Goal: Task Accomplishment & Management: Complete application form

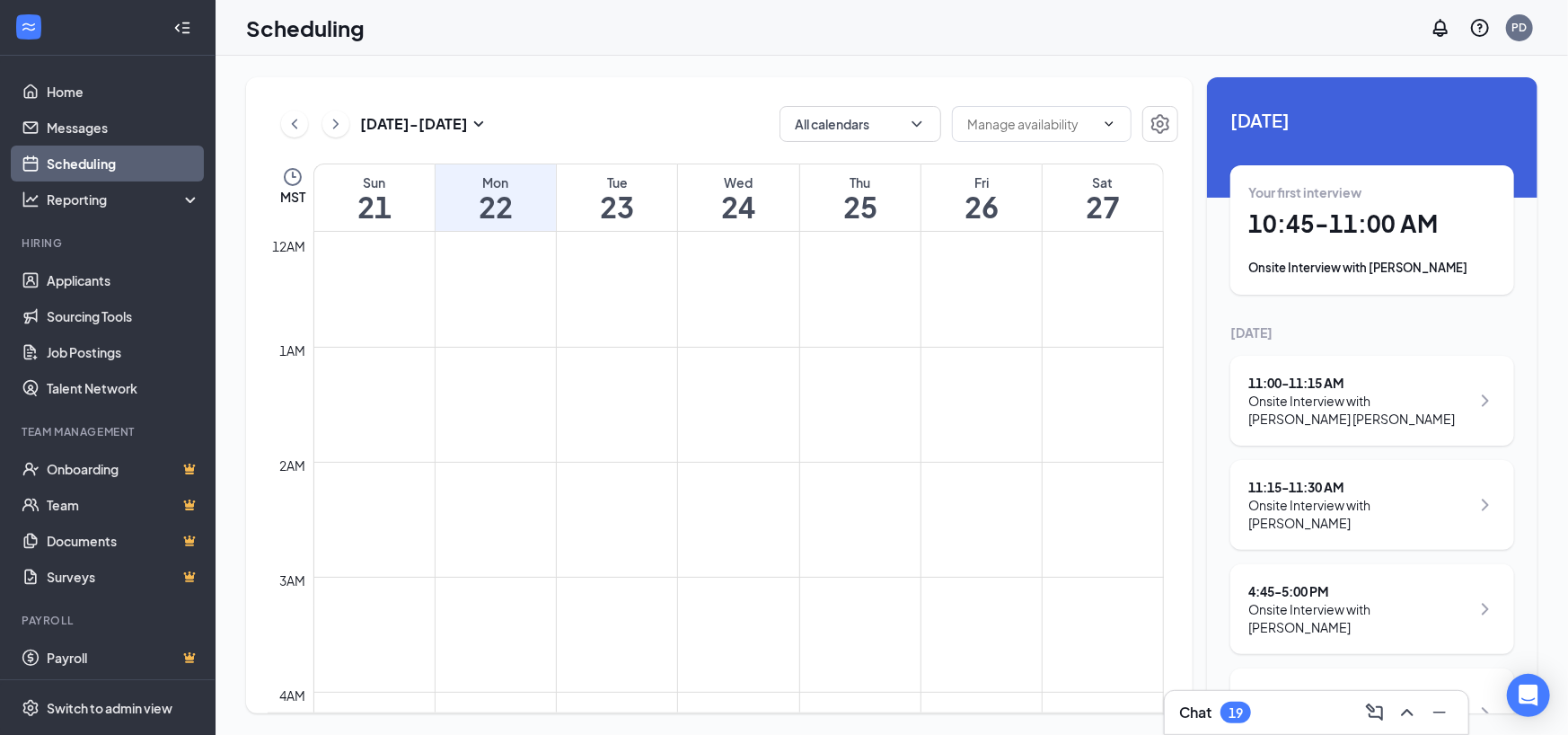
scroll to position [1020, 0]
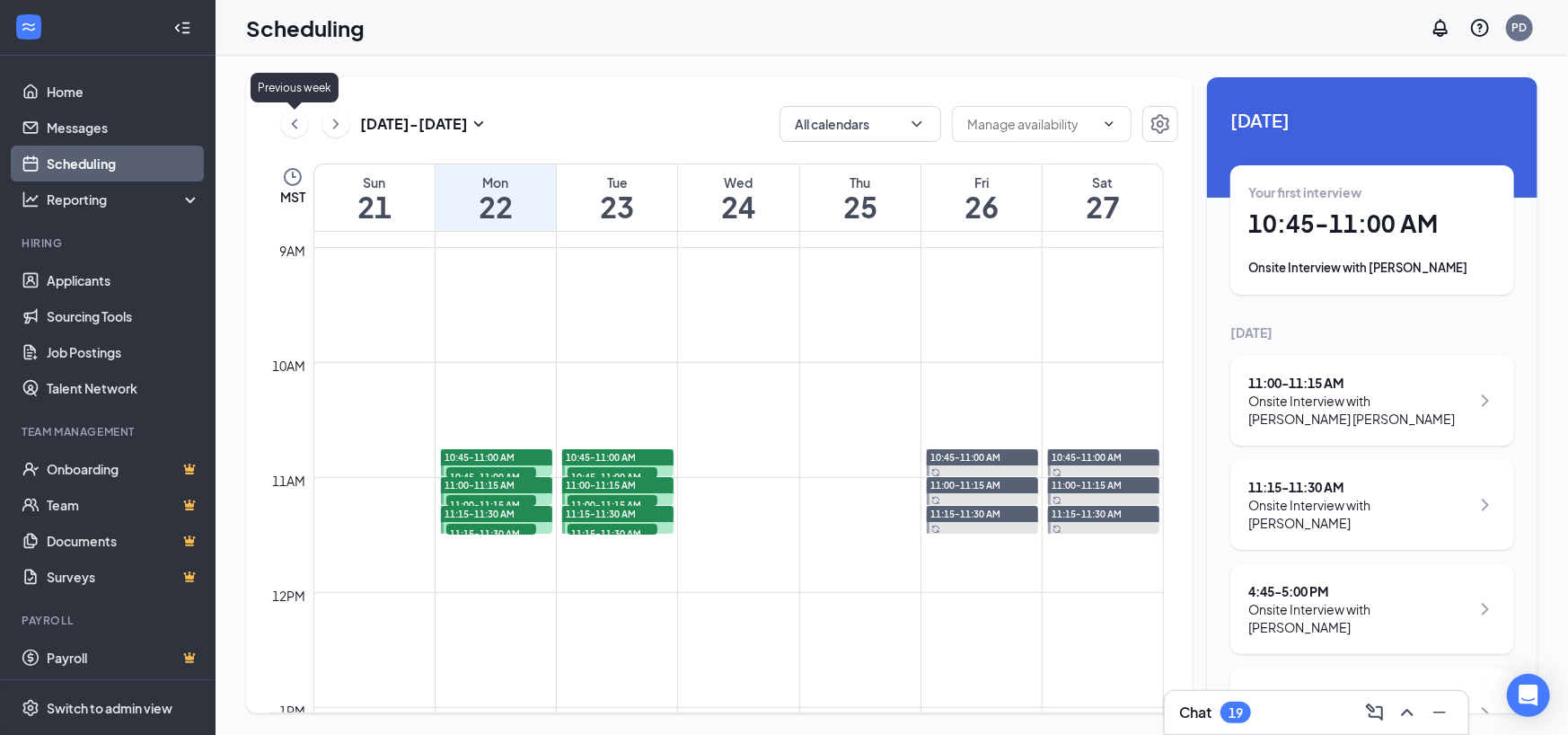
click at [283, 114] on button at bounding box center [295, 124] width 27 height 27
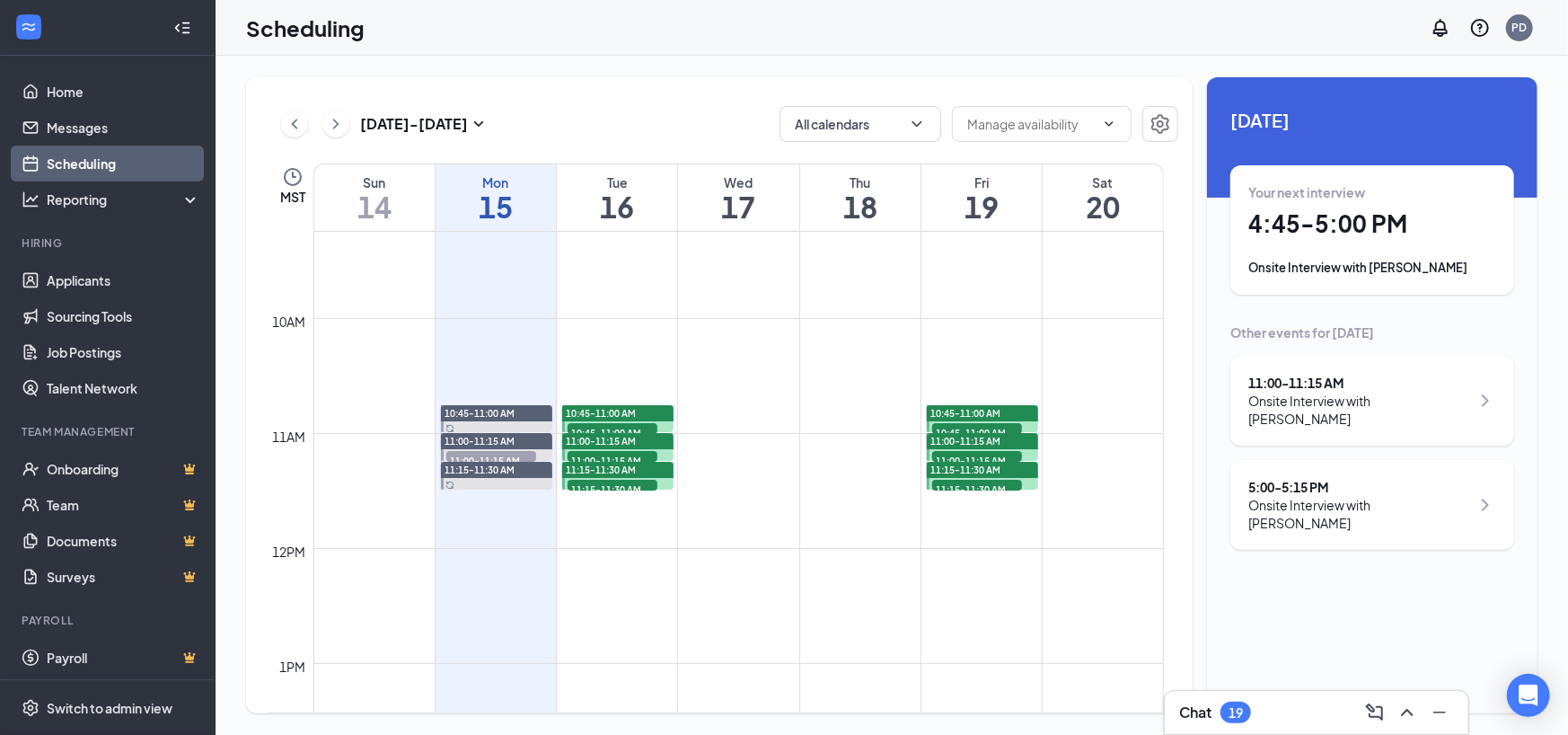
scroll to position [1061, 0]
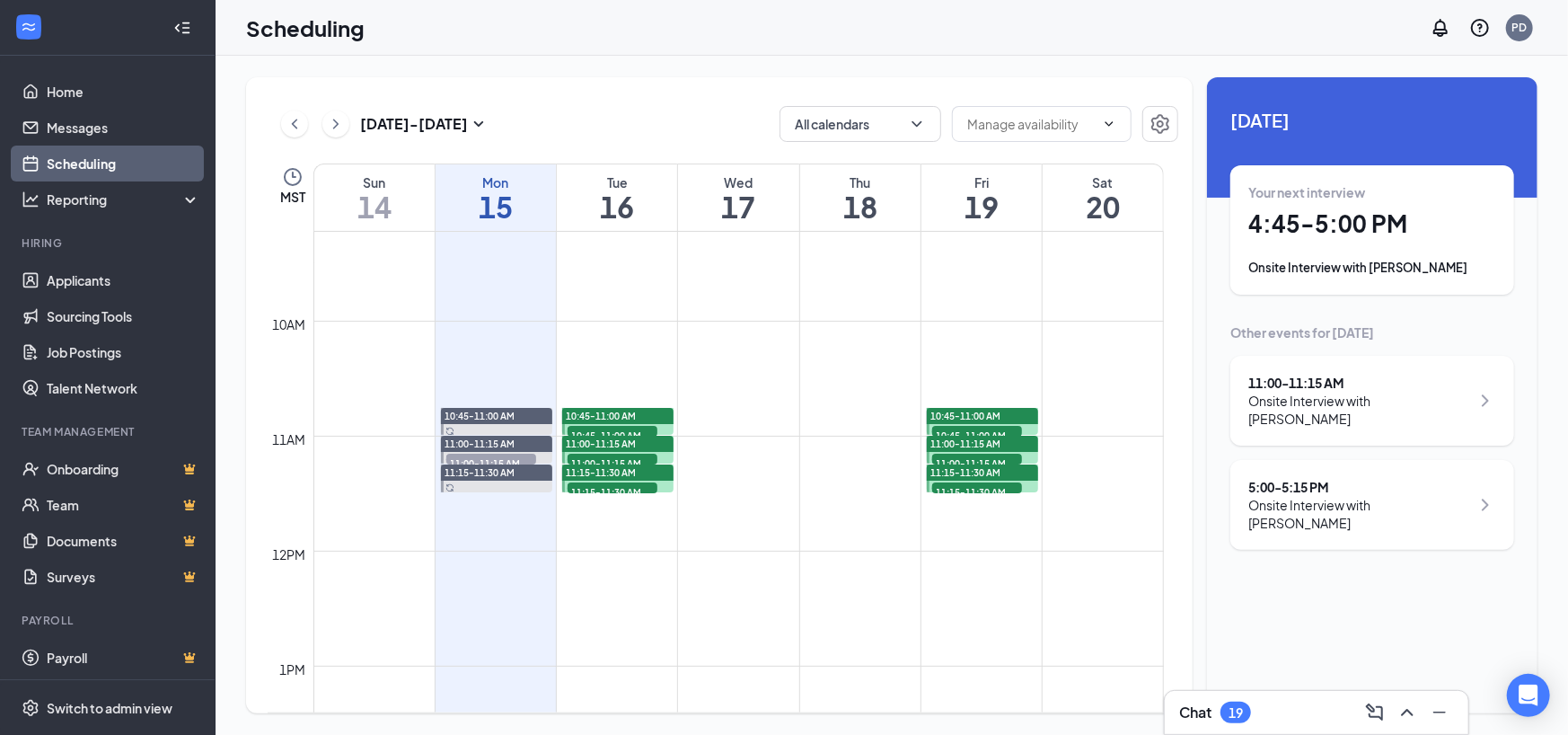
click at [503, 454] on span "11:00-11:15 AM" at bounding box center [490, 463] width 90 height 18
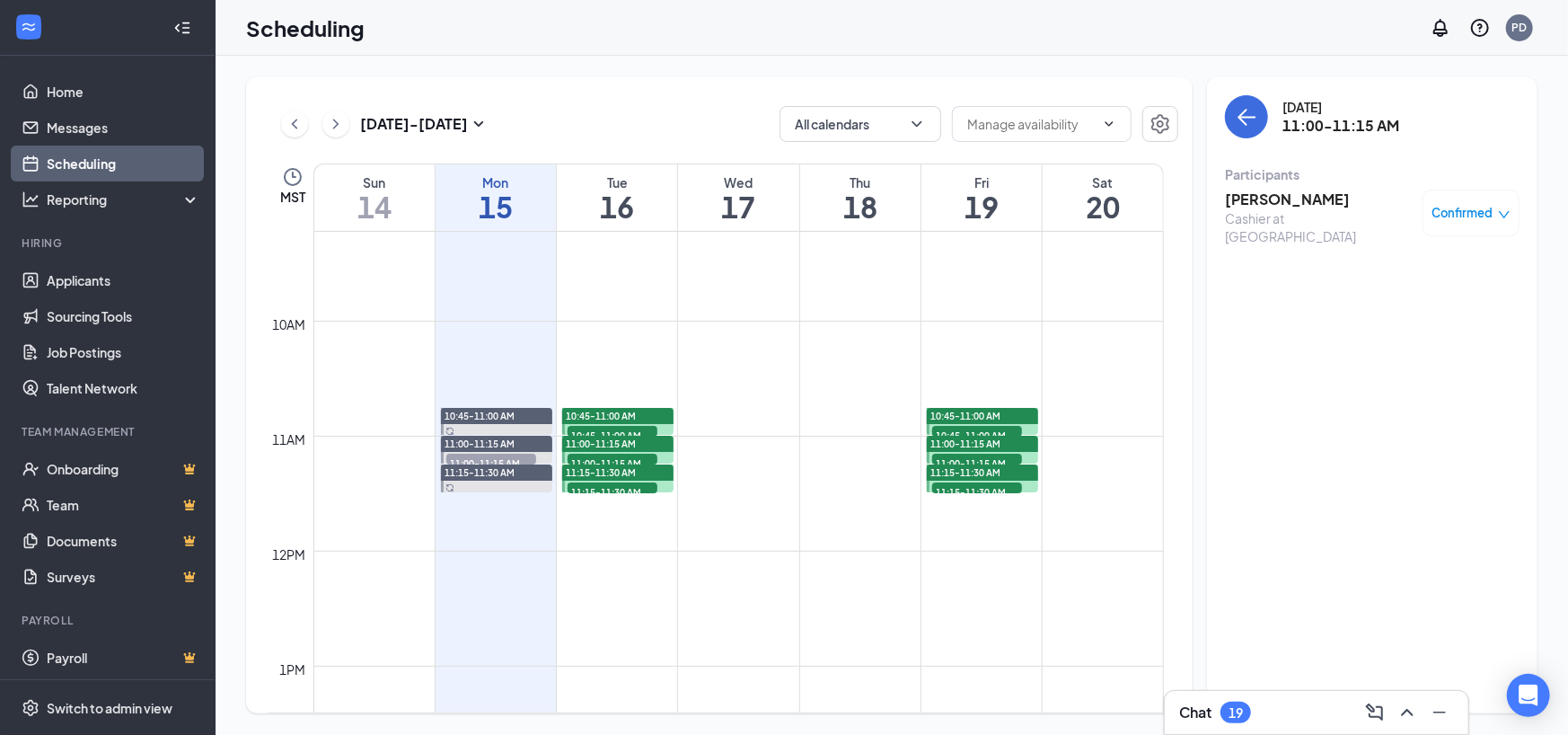
click at [608, 426] on span "10:45-11:00 AM" at bounding box center [612, 434] width 90 height 18
click at [608, 458] on span "11:00-11:15 AM" at bounding box center [612, 463] width 90 height 18
click at [616, 493] on div "11:15-11:30 AM 1" at bounding box center [612, 488] width 93 height 15
click at [611, 458] on span "11:00-11:15 AM" at bounding box center [612, 463] width 90 height 18
click at [612, 430] on span "10:45-11:00 AM" at bounding box center [612, 434] width 90 height 18
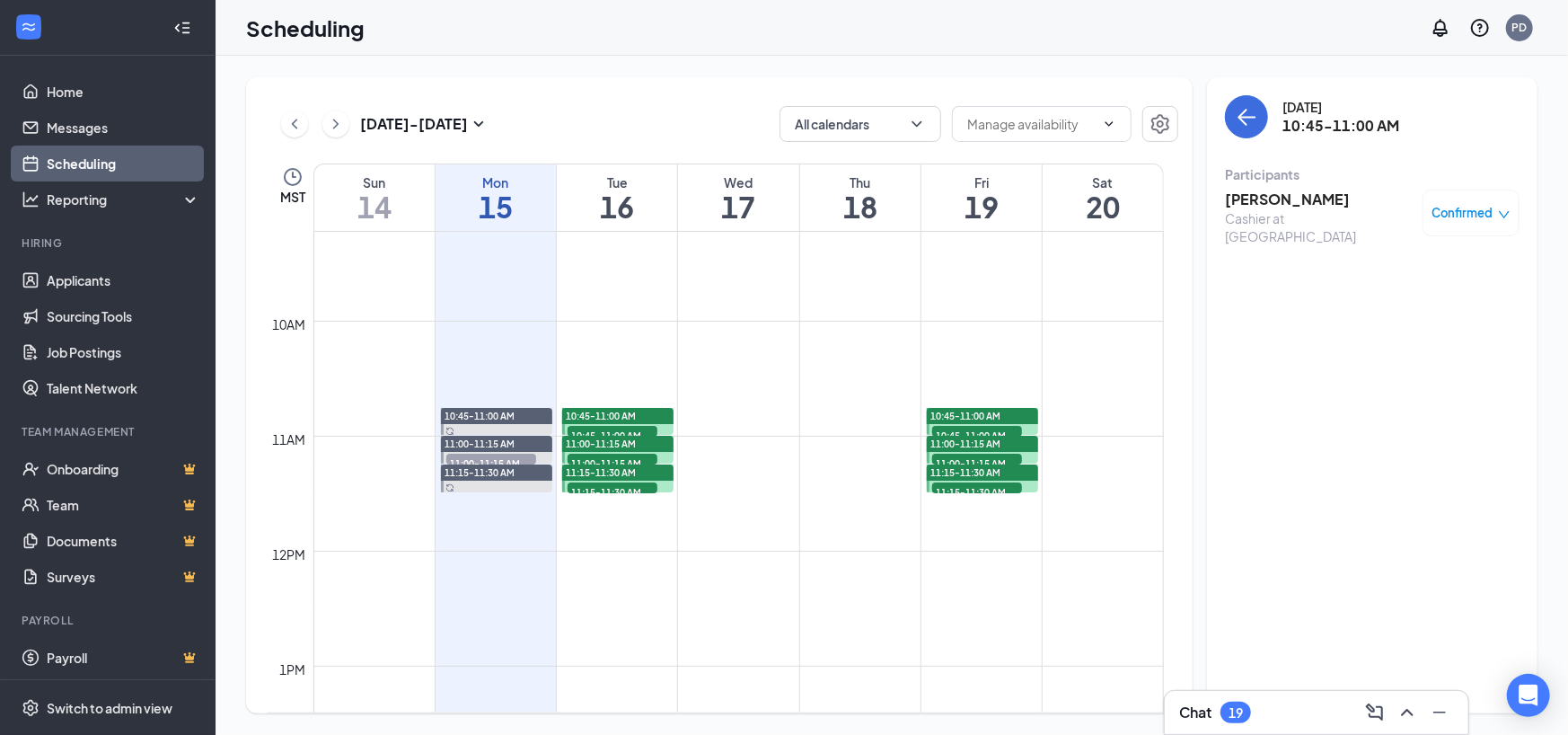
click at [610, 454] on span "11:00-11:15 AM" at bounding box center [612, 463] width 90 height 18
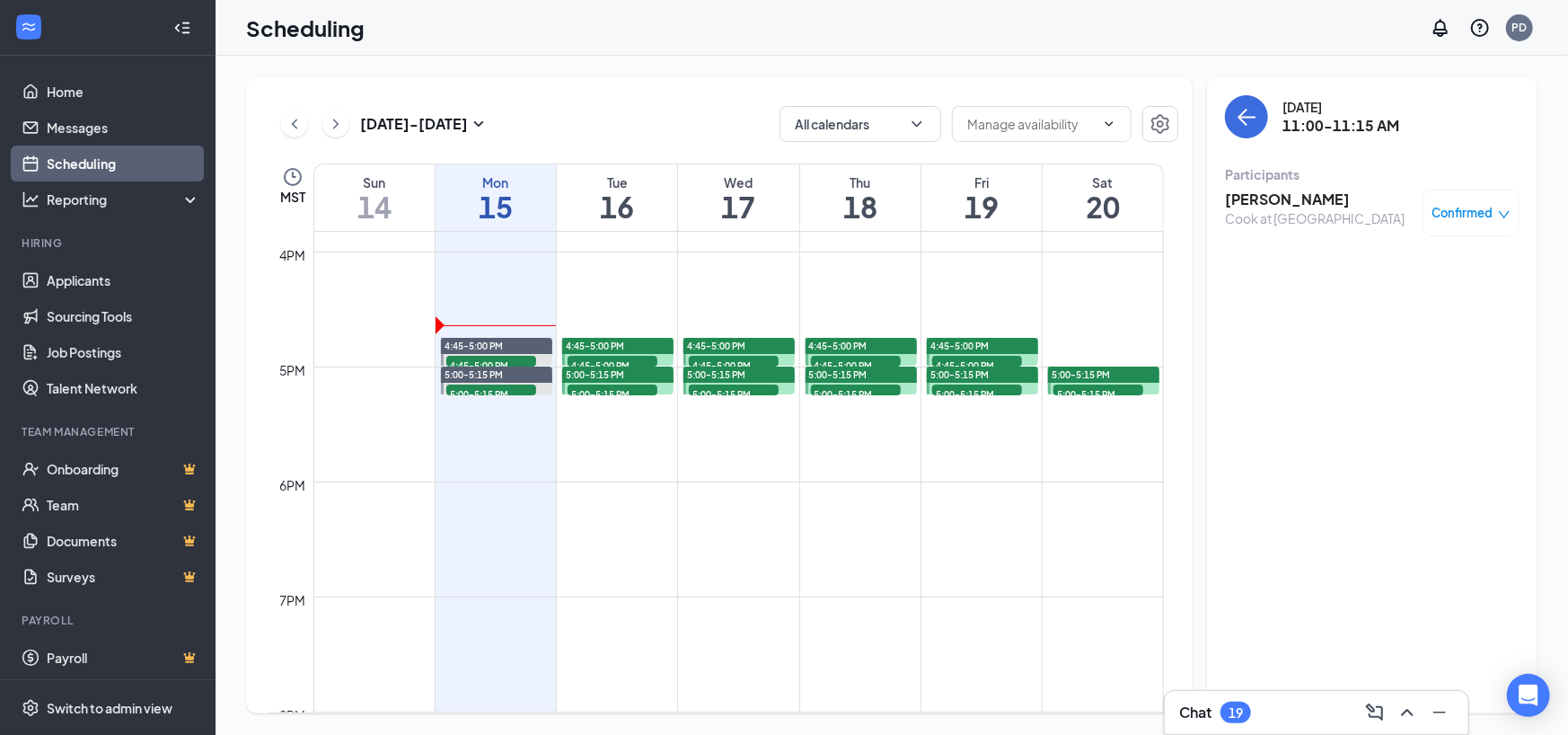
scroll to position [1779, 0]
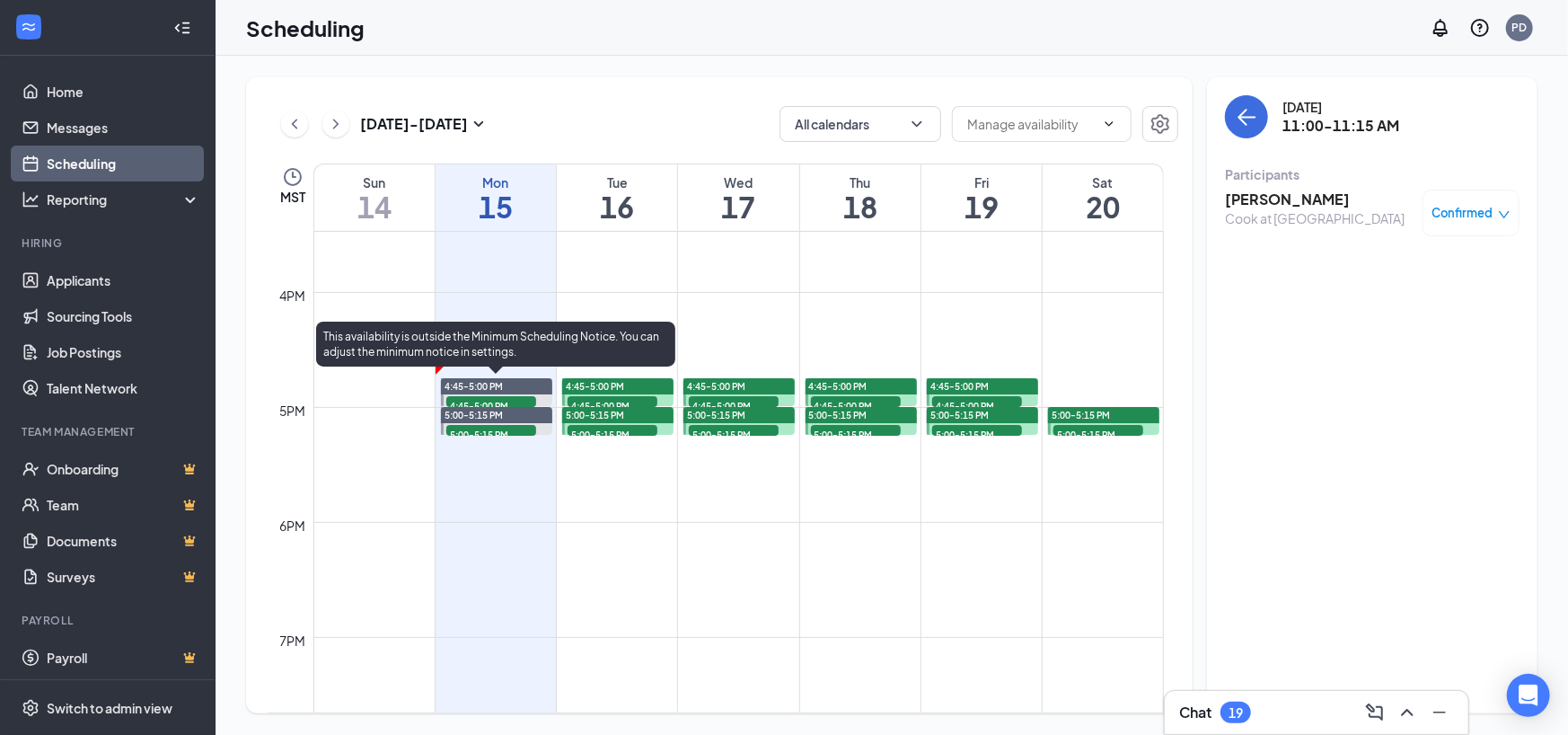
click at [496, 402] on span "4:45-5:00 PM" at bounding box center [490, 405] width 90 height 18
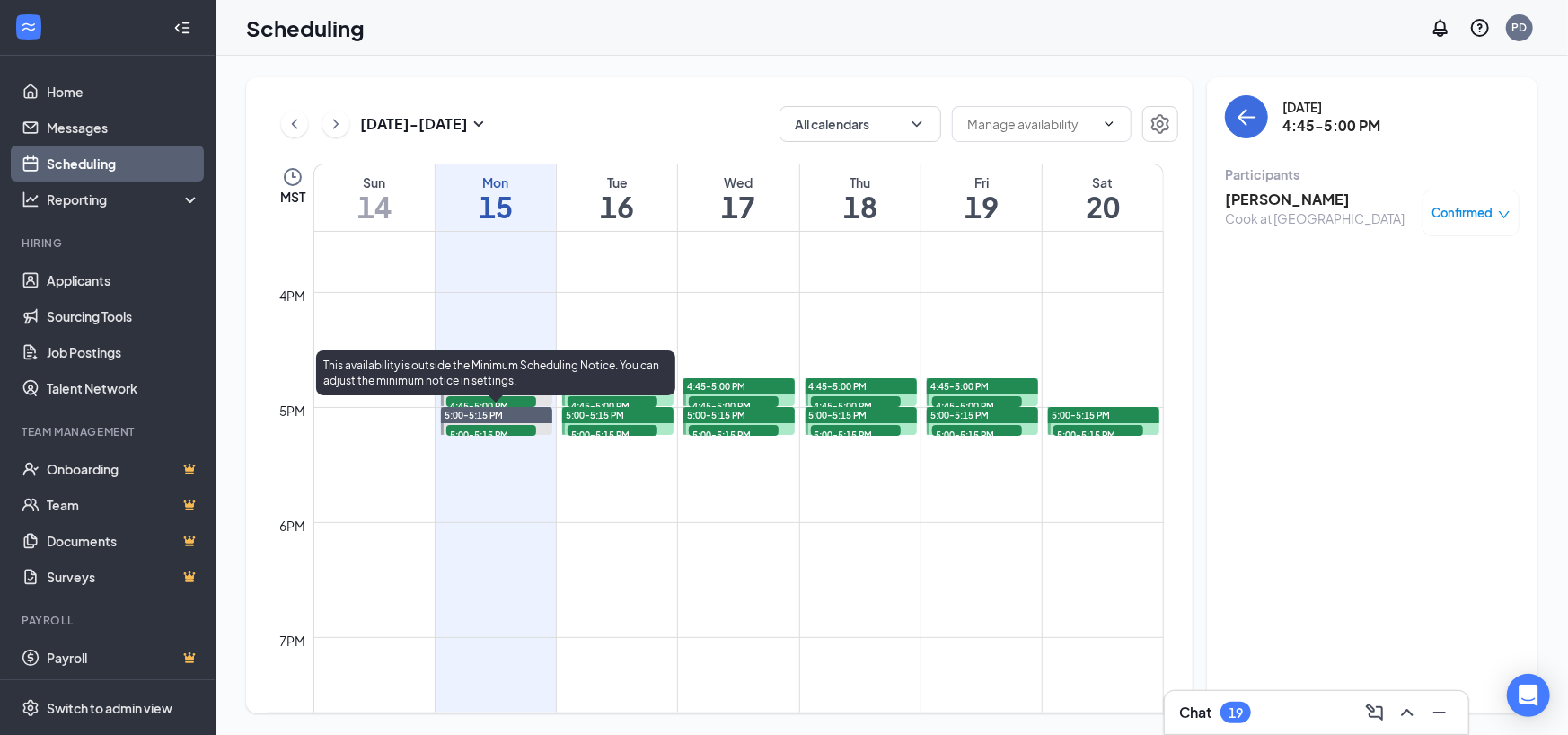
click at [496, 428] on span "5:00-5:15 PM" at bounding box center [490, 433] width 90 height 18
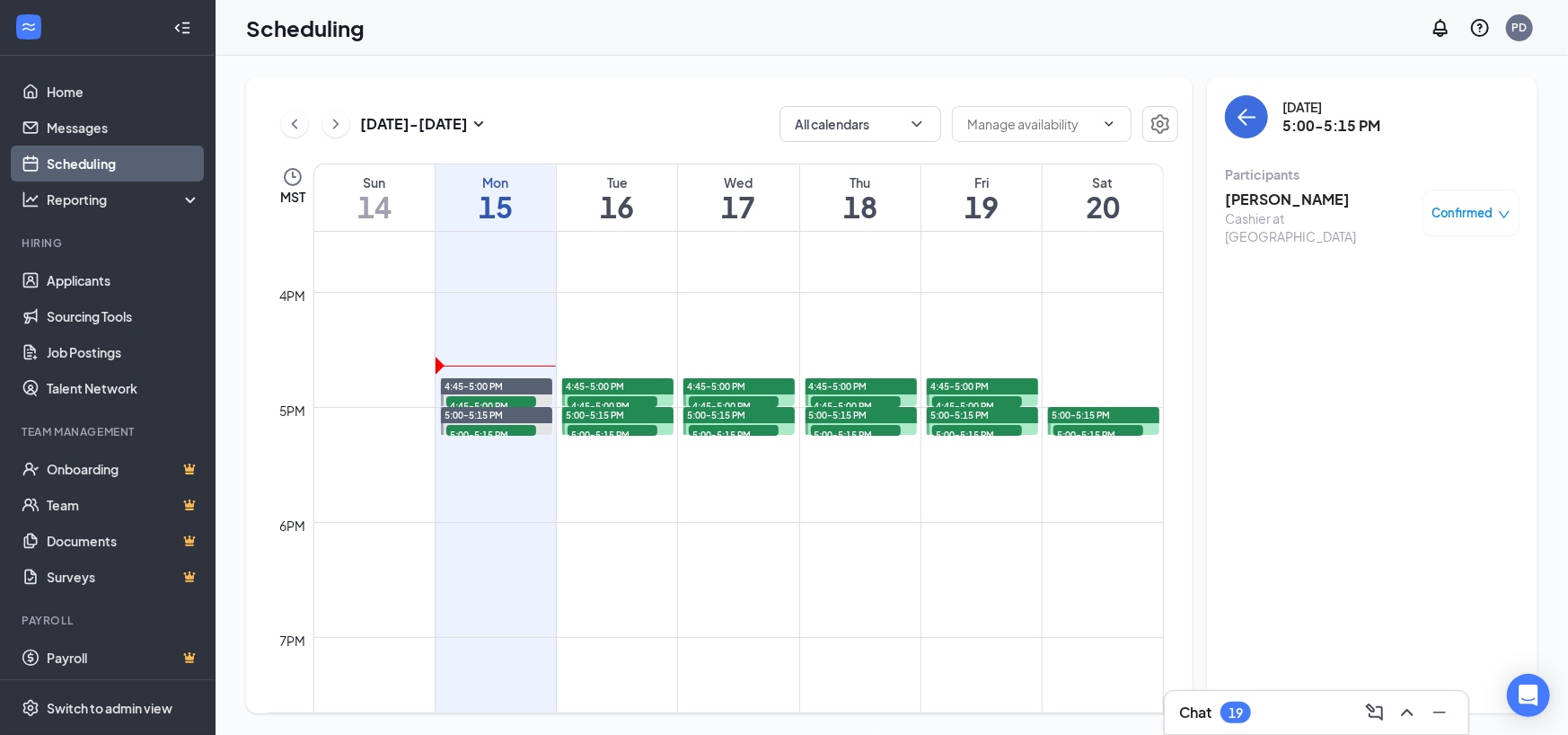
click at [631, 426] on span "5:00-5:15 PM" at bounding box center [612, 433] width 90 height 18
click at [623, 397] on span "4:45-5:00 PM" at bounding box center [612, 405] width 90 height 18
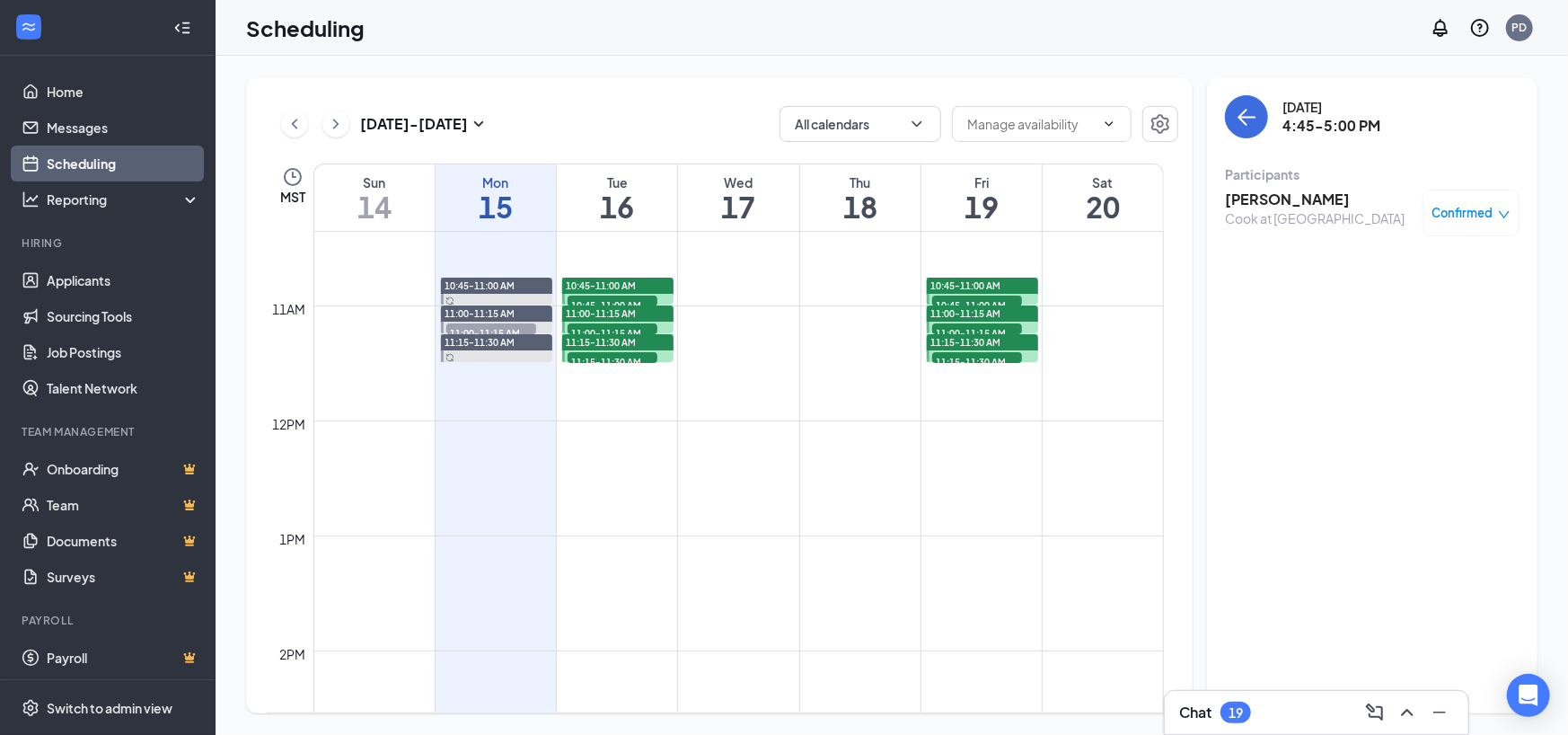
scroll to position [1151, 0]
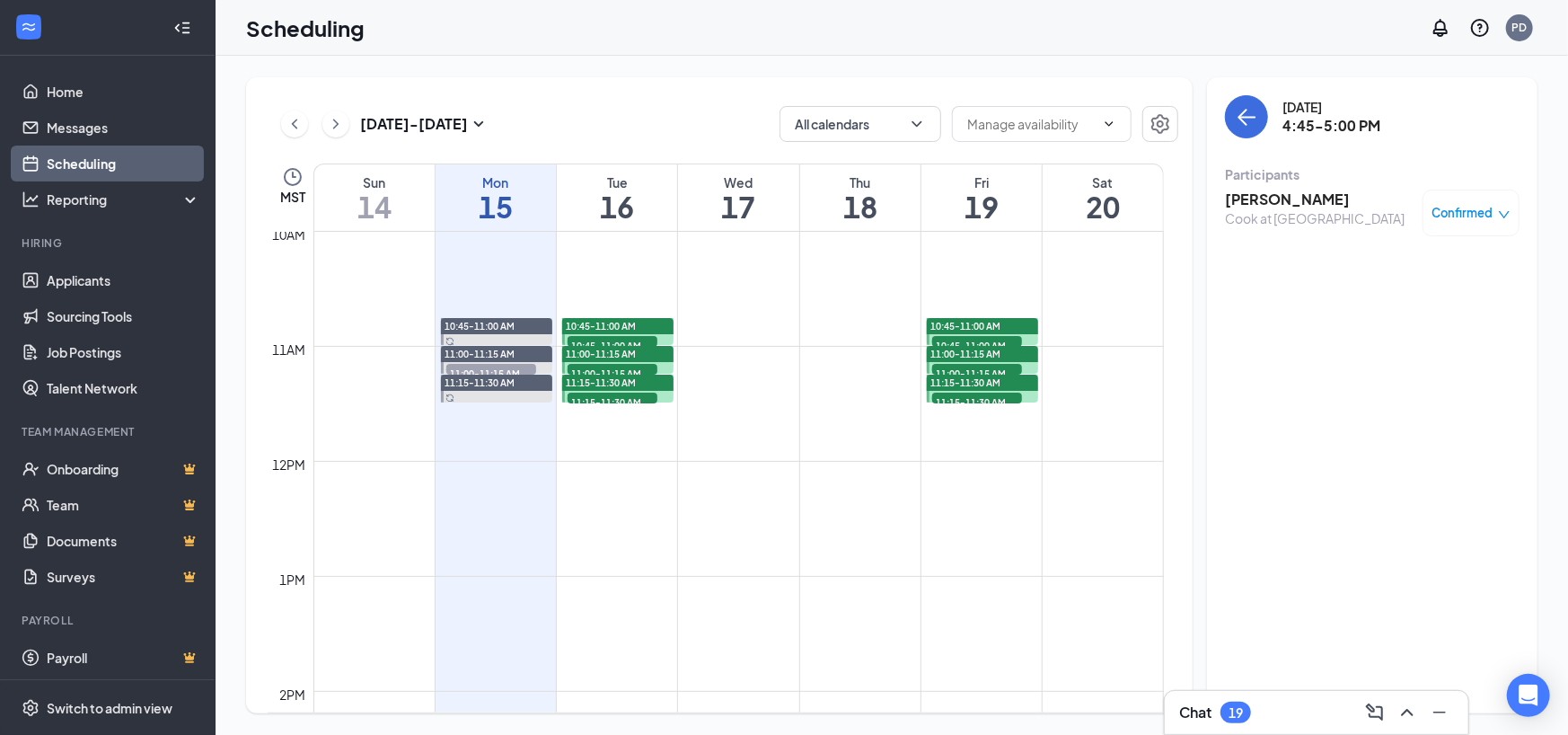
click at [592, 397] on span "11:15-11:30 AM" at bounding box center [612, 401] width 90 height 18
click at [592, 370] on span "11:00-11:15 AM" at bounding box center [612, 372] width 90 height 18
click at [601, 336] on span "10:45-11:00 AM" at bounding box center [612, 344] width 90 height 18
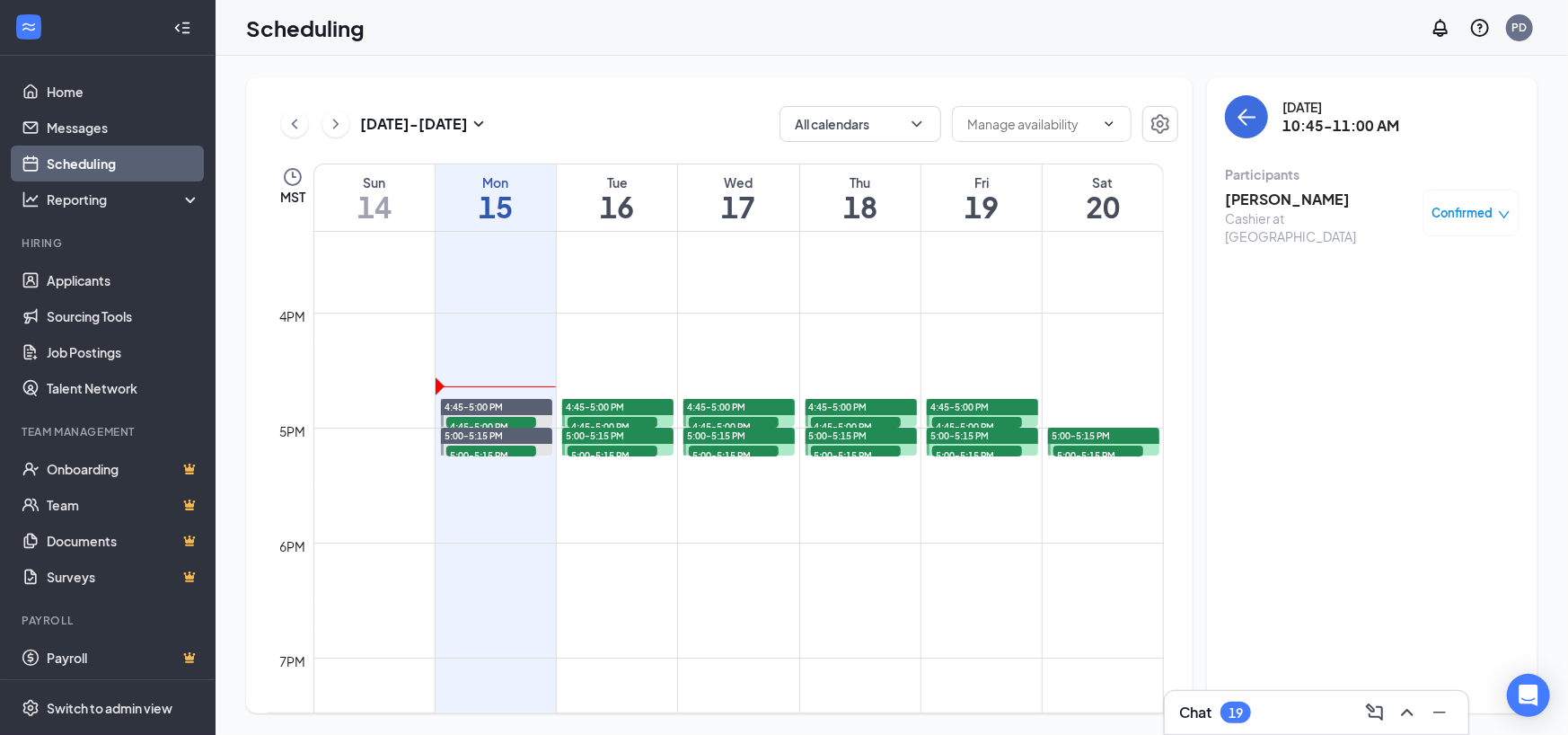
scroll to position [1779, 0]
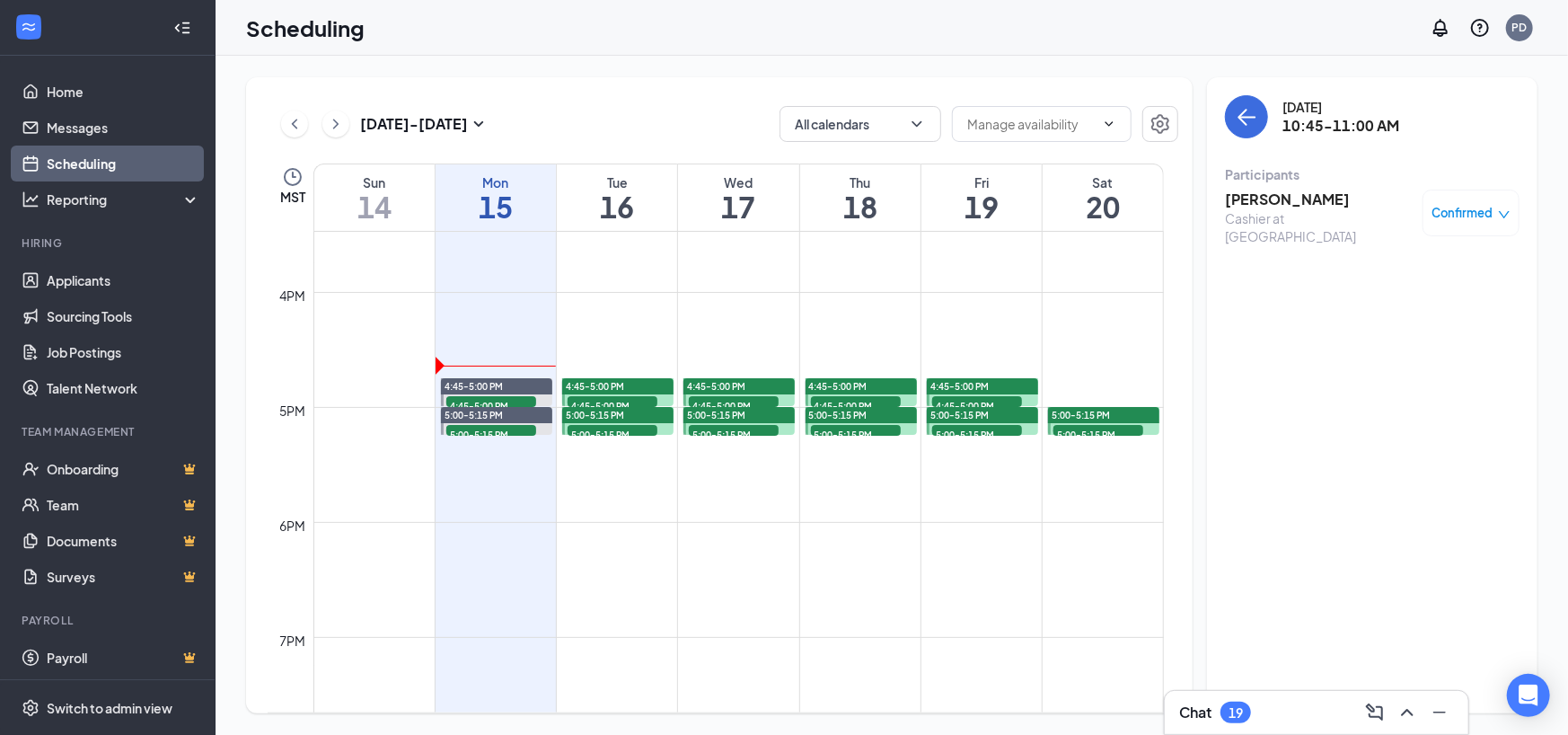
click at [723, 431] on span "5:00-5:15 PM" at bounding box center [734, 433] width 90 height 18
click at [716, 398] on span "4:45-5:00 PM" at bounding box center [734, 405] width 90 height 18
click at [845, 433] on span "5:00-5:15 PM" at bounding box center [856, 433] width 90 height 18
click at [834, 403] on span "4:45-5:00 PM" at bounding box center [856, 405] width 90 height 18
click at [982, 434] on div "5:00-5:15 PM 1" at bounding box center [977, 430] width 93 height 15
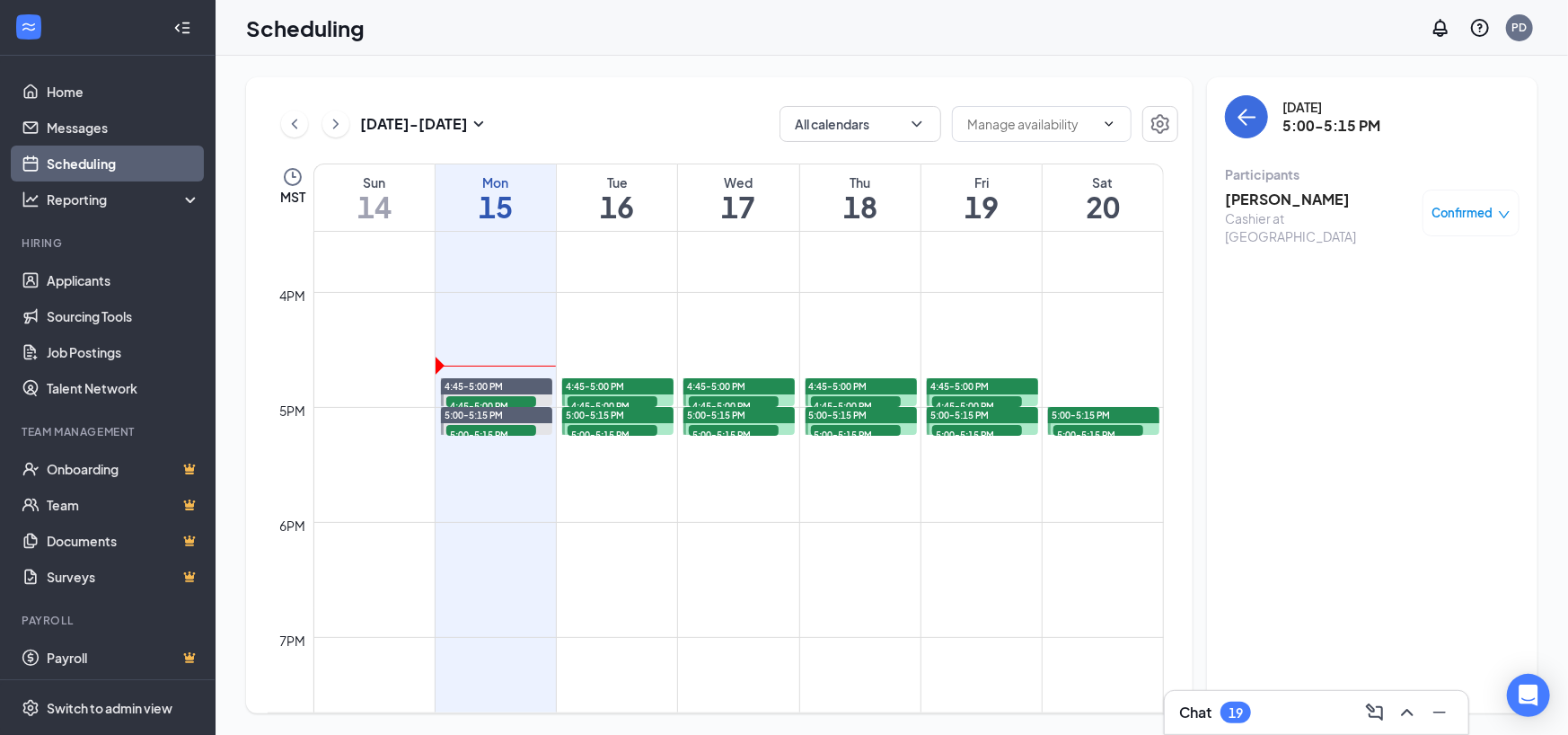
click at [970, 397] on span "4:45-5:00 PM" at bounding box center [977, 405] width 90 height 18
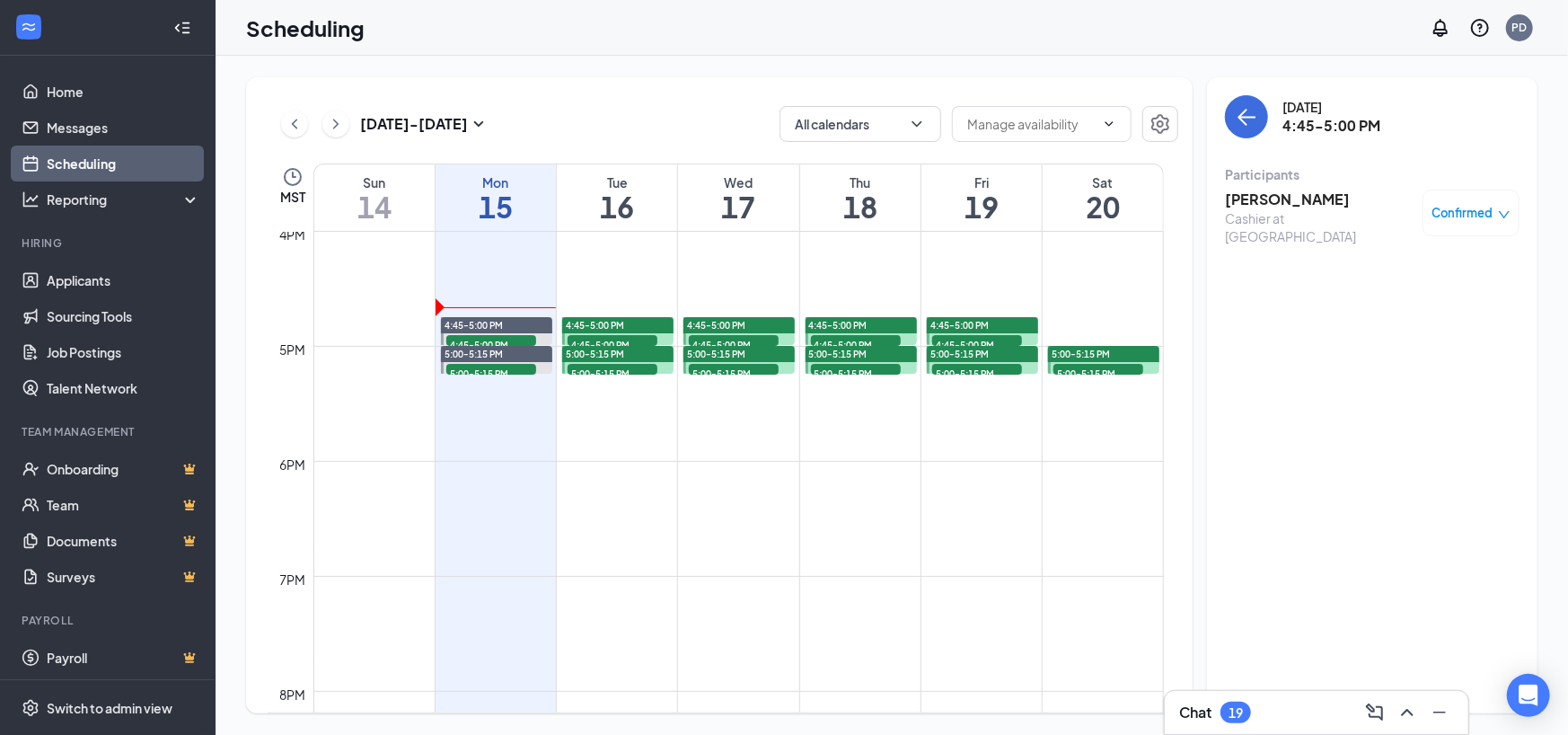
scroll to position [1828, 0]
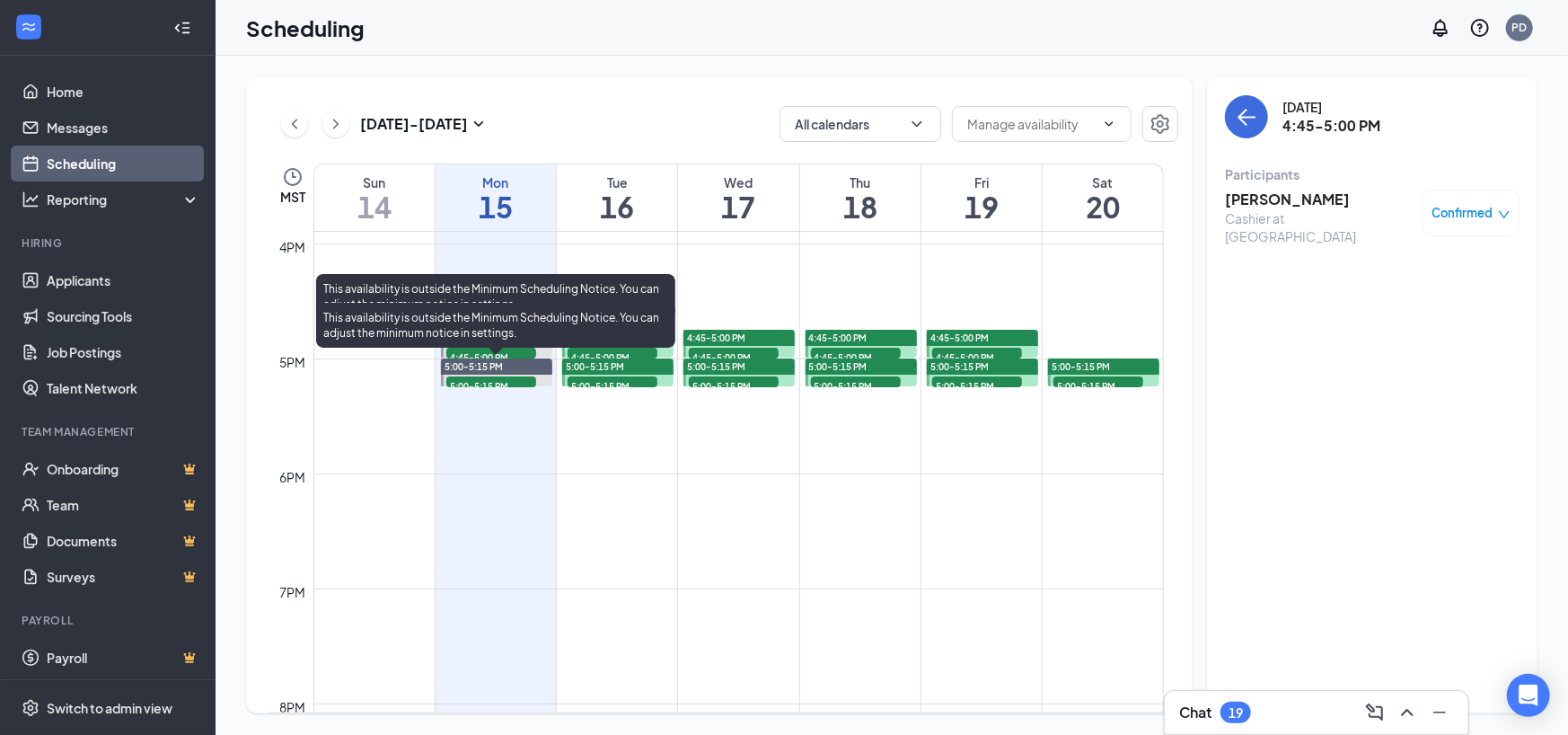
click at [485, 348] on div "This availability is outside the Minimum Scheduling Notice. You can adjust the …" at bounding box center [495, 329] width 360 height 52
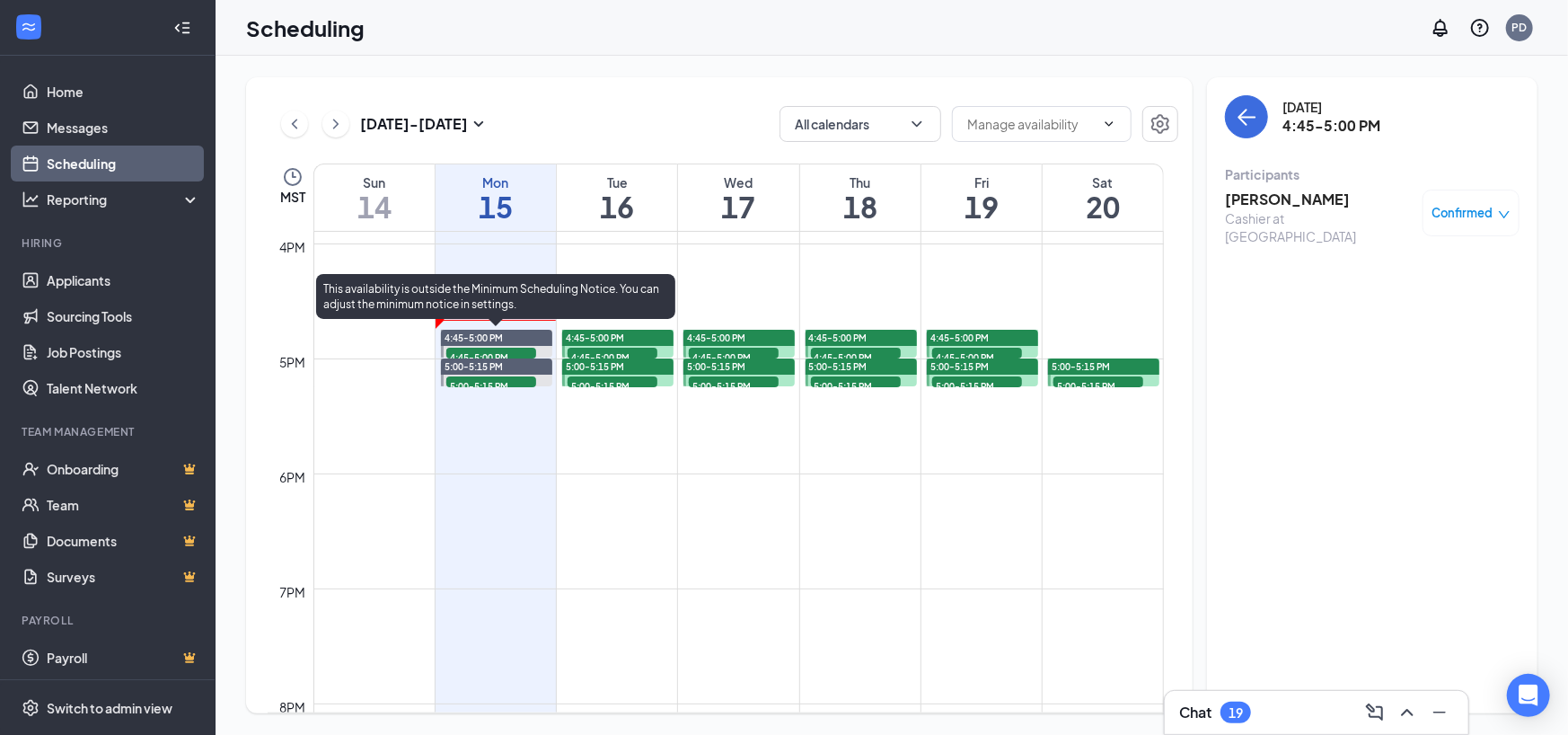
click at [474, 348] on span "4:45-5:00 PM" at bounding box center [490, 357] width 90 height 18
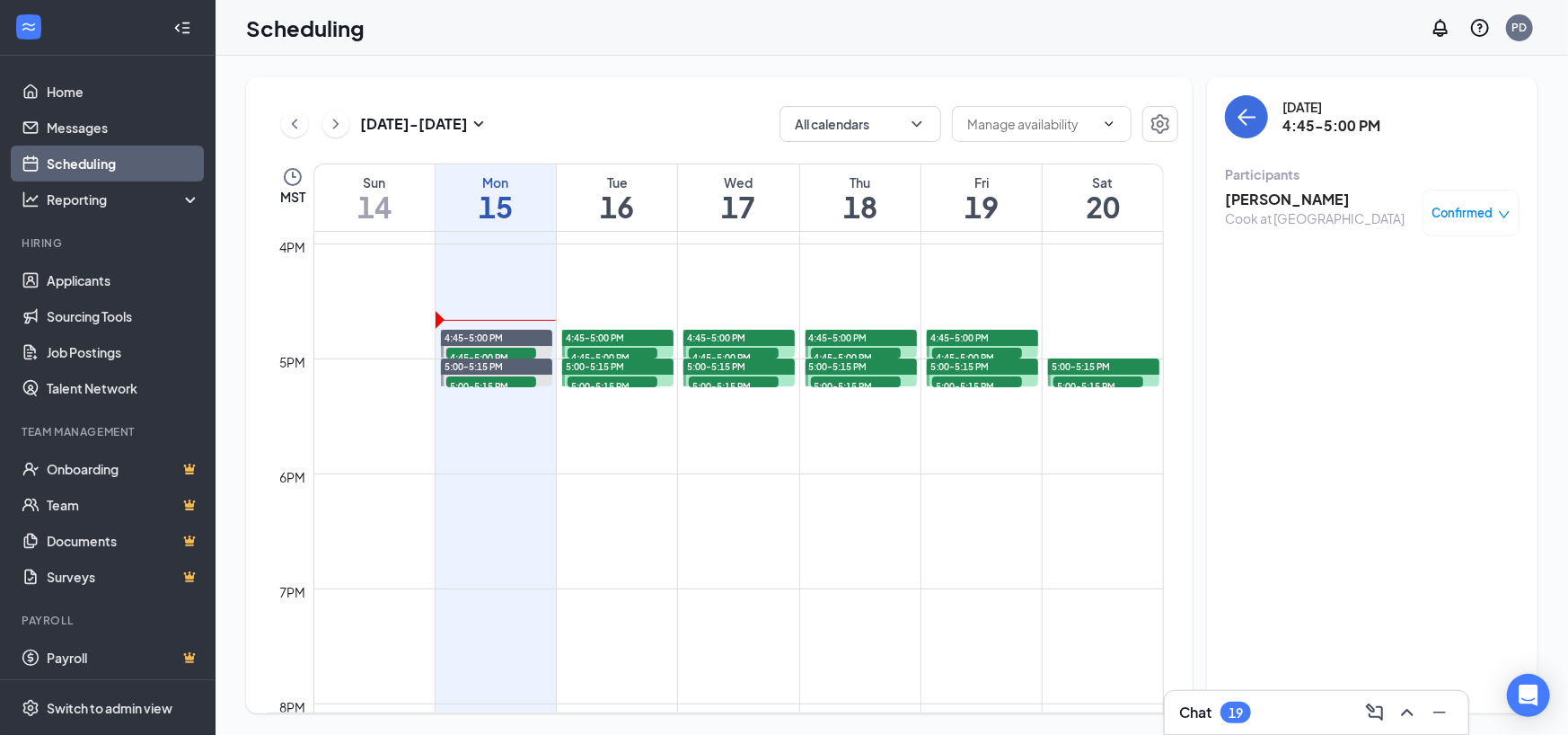
click at [1266, 197] on h3 "[PERSON_NAME]" at bounding box center [1314, 199] width 179 height 19
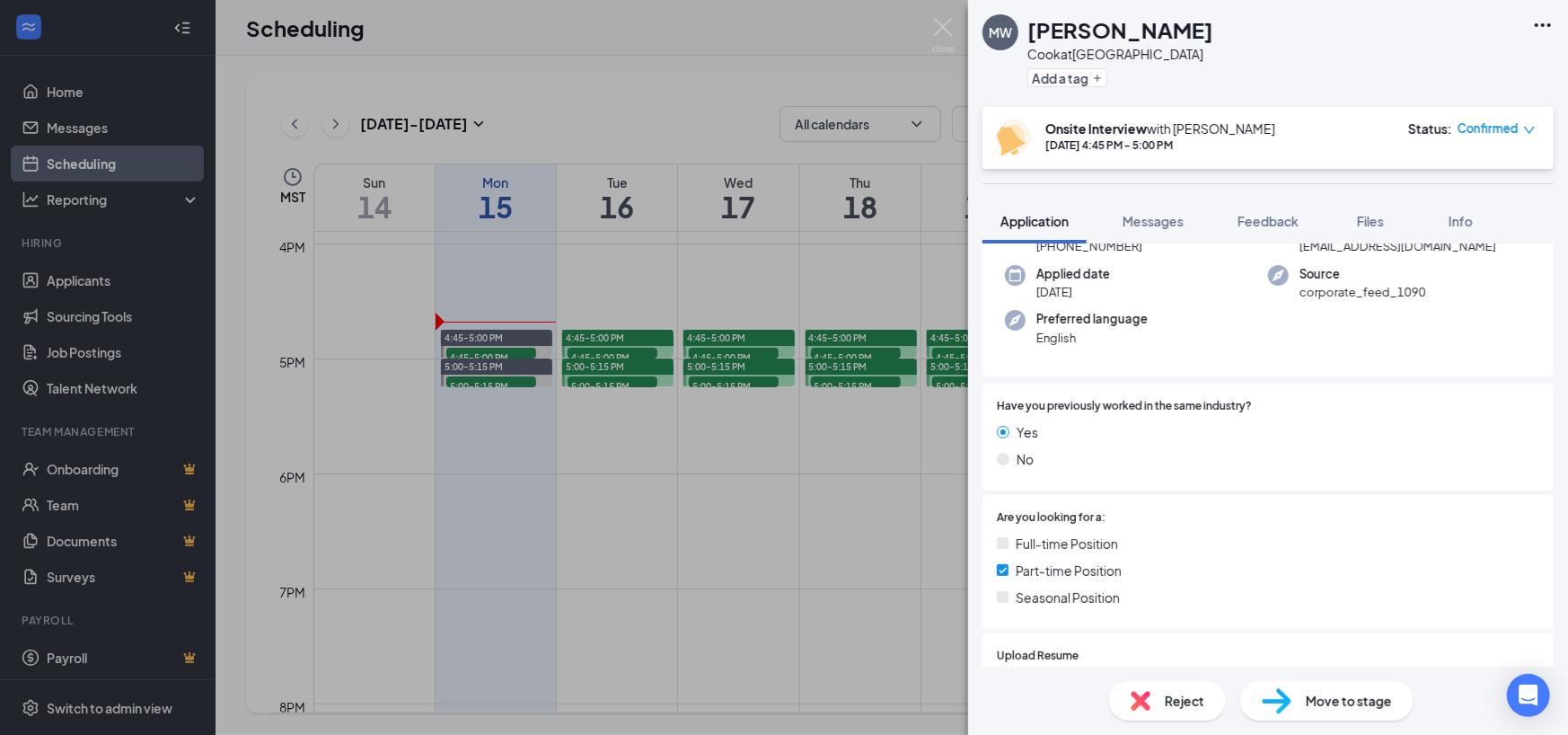
scroll to position [449, 0]
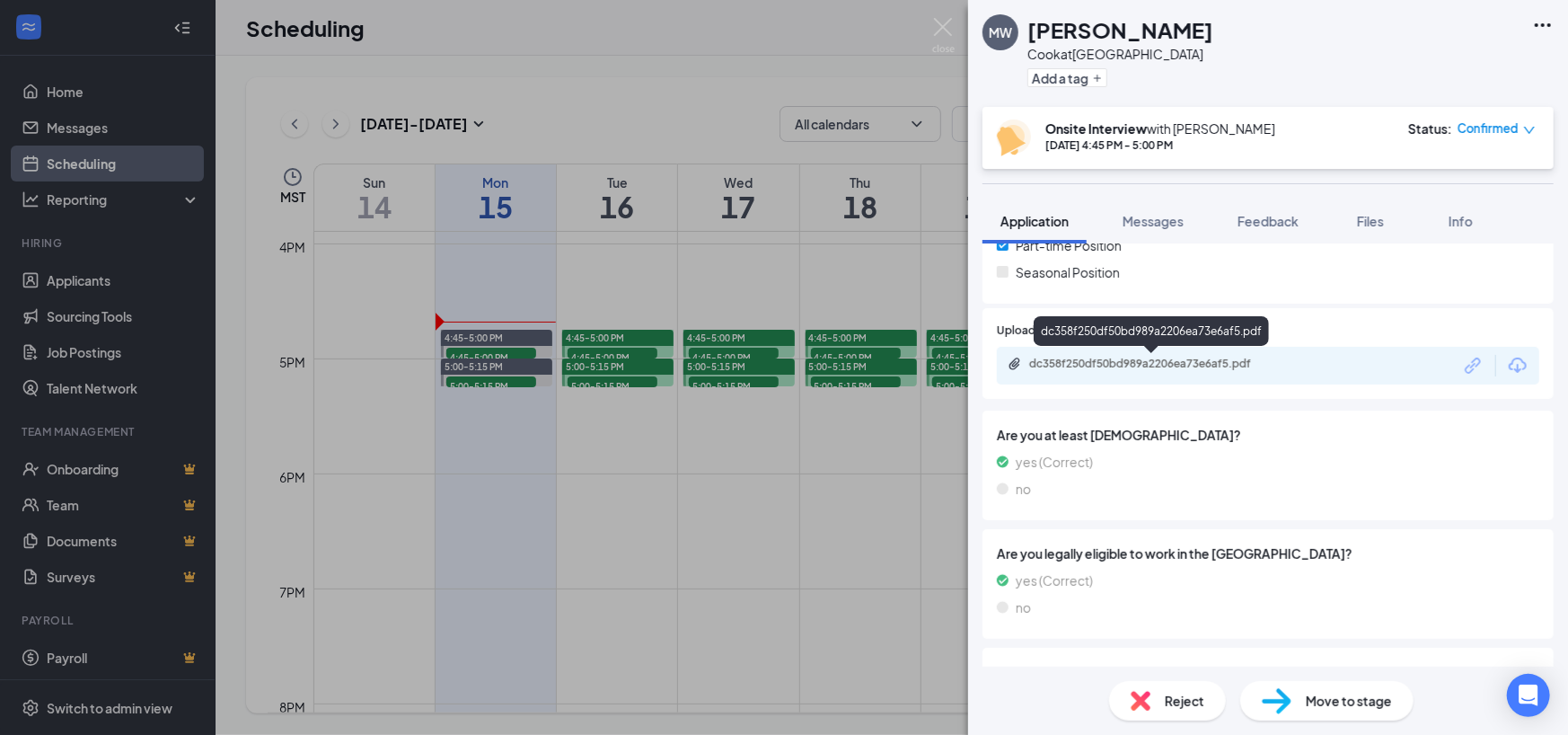
click at [1140, 362] on div "dc358f250df50bd989a2206ea73e6af5.pdf" at bounding box center [1154, 364] width 251 height 15
click at [762, 461] on div "MW [PERSON_NAME] at [GEOGRAPHIC_DATA] Add a tag Onsite Interview with [PERSON_N…" at bounding box center [784, 368] width 1568 height 735
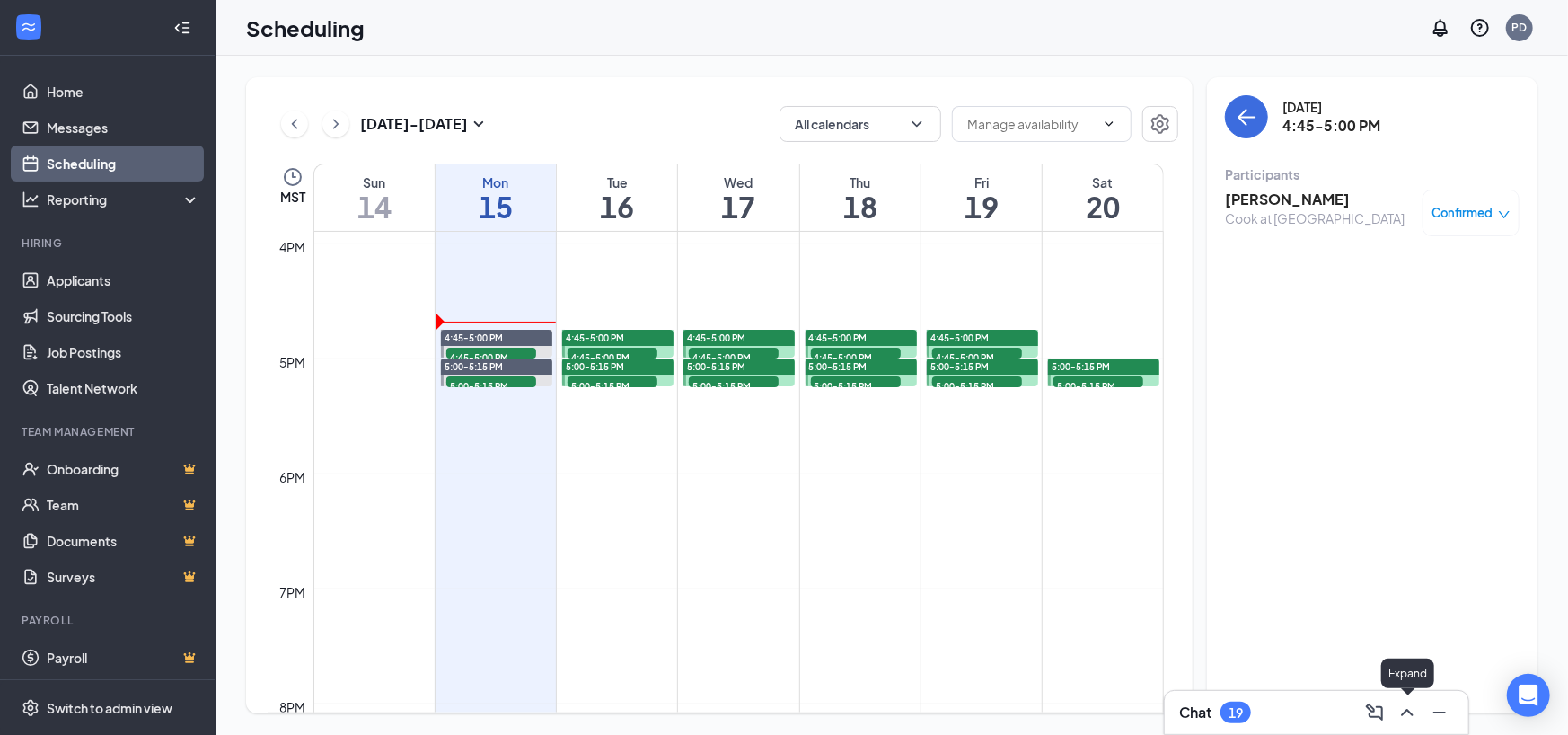
click at [1398, 717] on icon "ChevronUp" at bounding box center [1407, 713] width 21 height 21
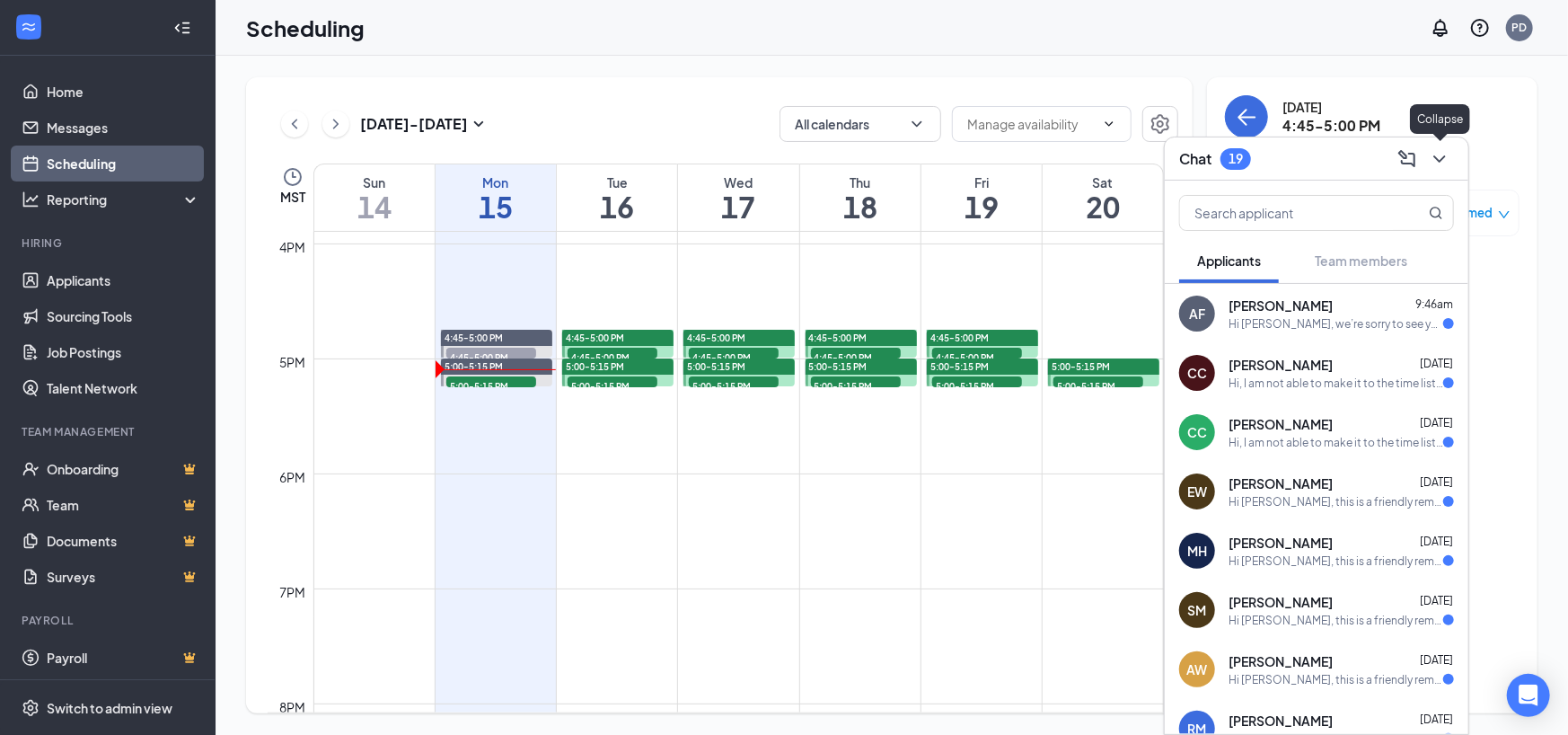
click at [1433, 150] on icon "ChevronDown" at bounding box center [1439, 159] width 21 height 21
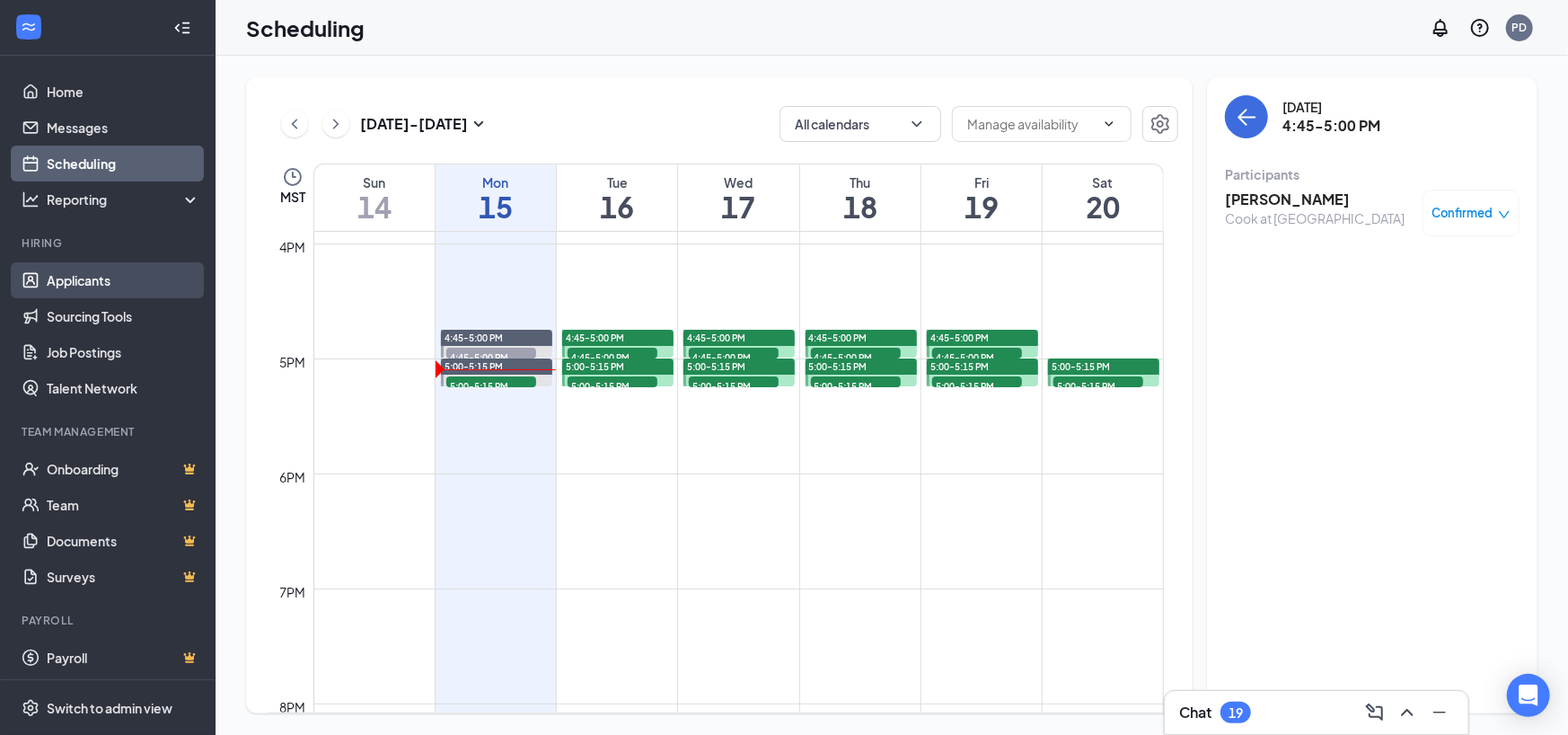
click at [52, 281] on link "Applicants" at bounding box center [123, 280] width 153 height 36
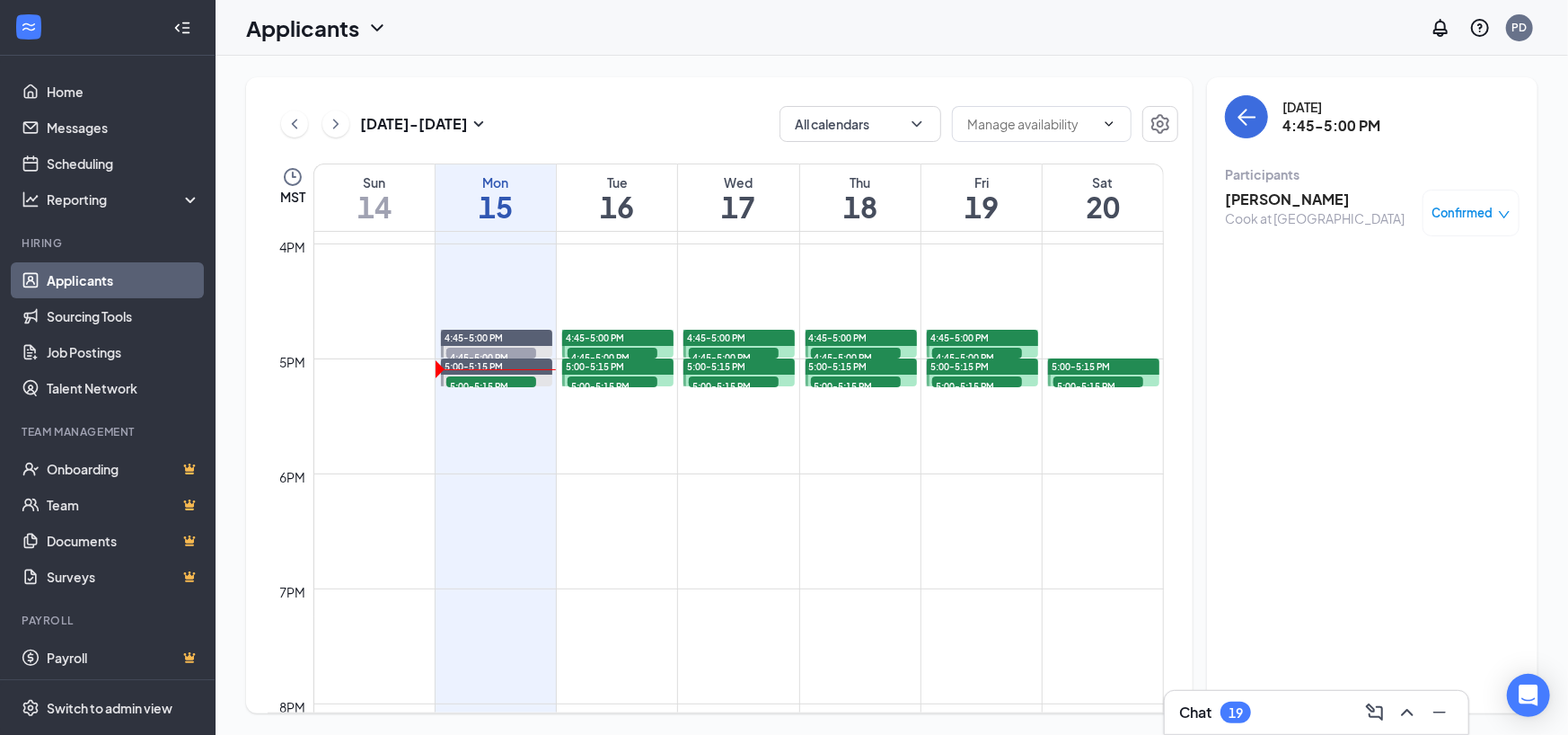
click at [99, 271] on link "Applicants" at bounding box center [123, 280] width 153 height 36
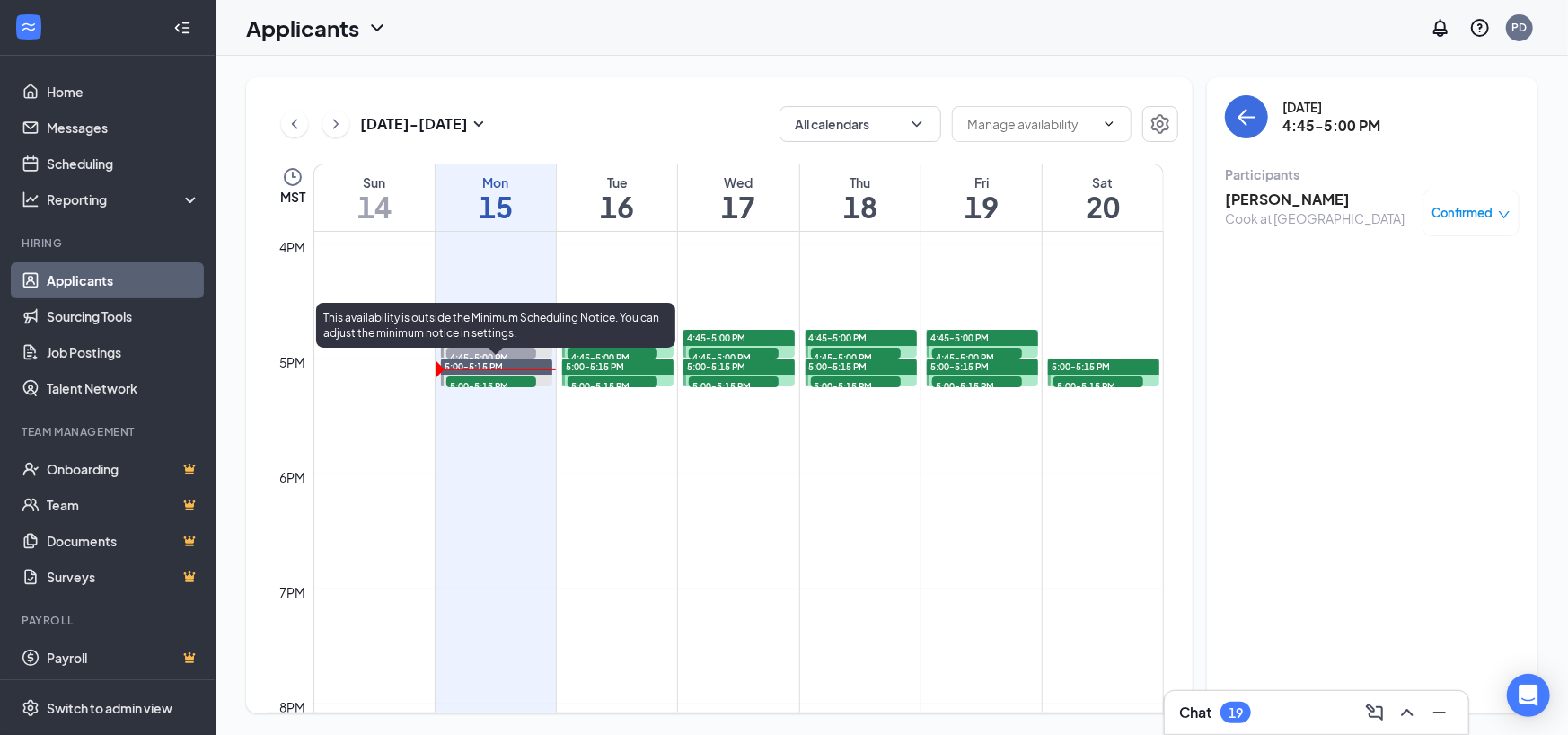
click at [468, 382] on span "5:00-5:15 PM" at bounding box center [490, 385] width 90 height 18
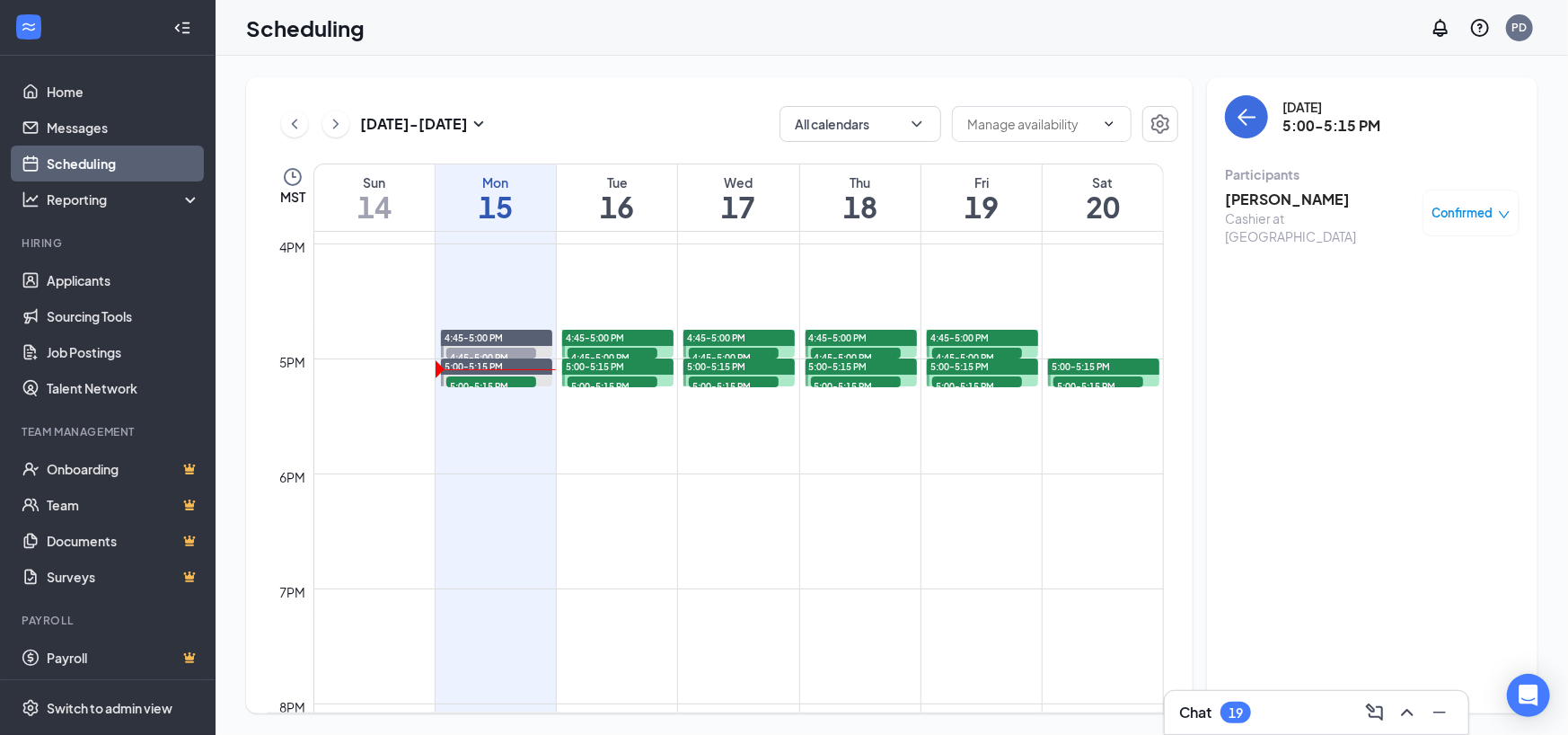
click at [1286, 194] on h3 "[PERSON_NAME]" at bounding box center [1319, 199] width 189 height 19
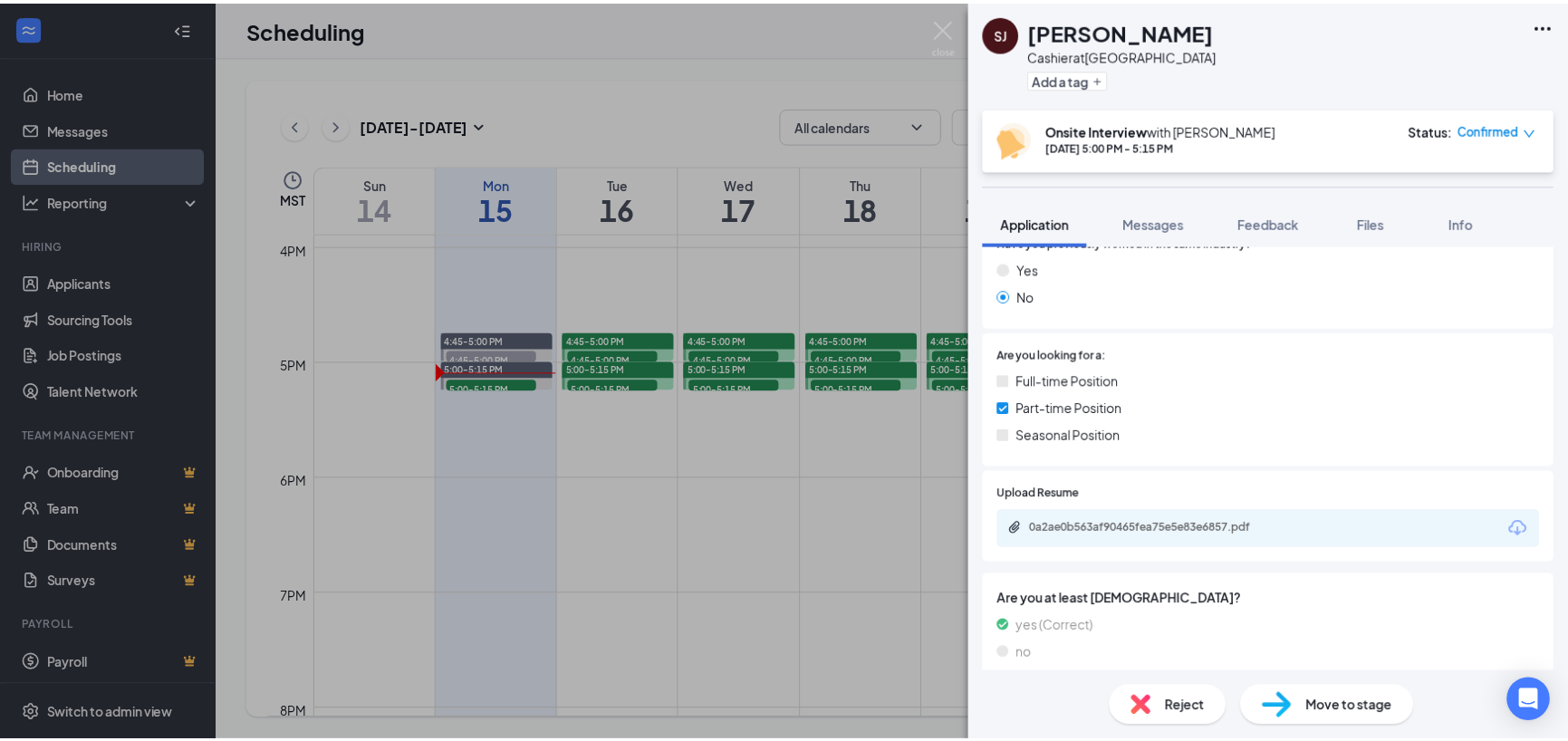
scroll to position [363, 0]
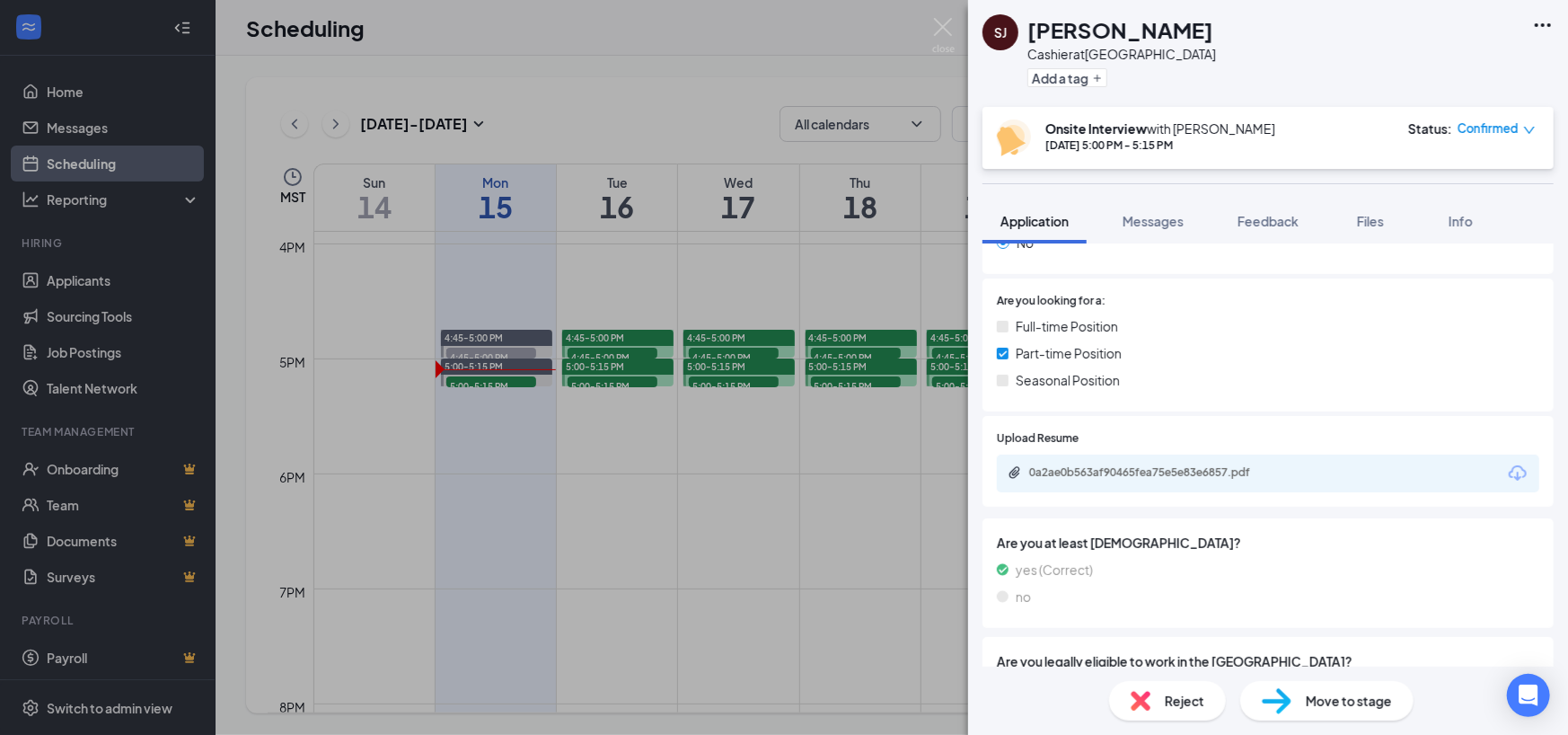
click at [1098, 465] on div "0a2ae0b563af90465fea75e5e83e6857.pdf" at bounding box center [1154, 472] width 251 height 15
click at [791, 452] on div "[PERSON_NAME] Cashier at [GEOGRAPHIC_DATA] Add a tag Onsite Interview with [PER…" at bounding box center [784, 368] width 1568 height 735
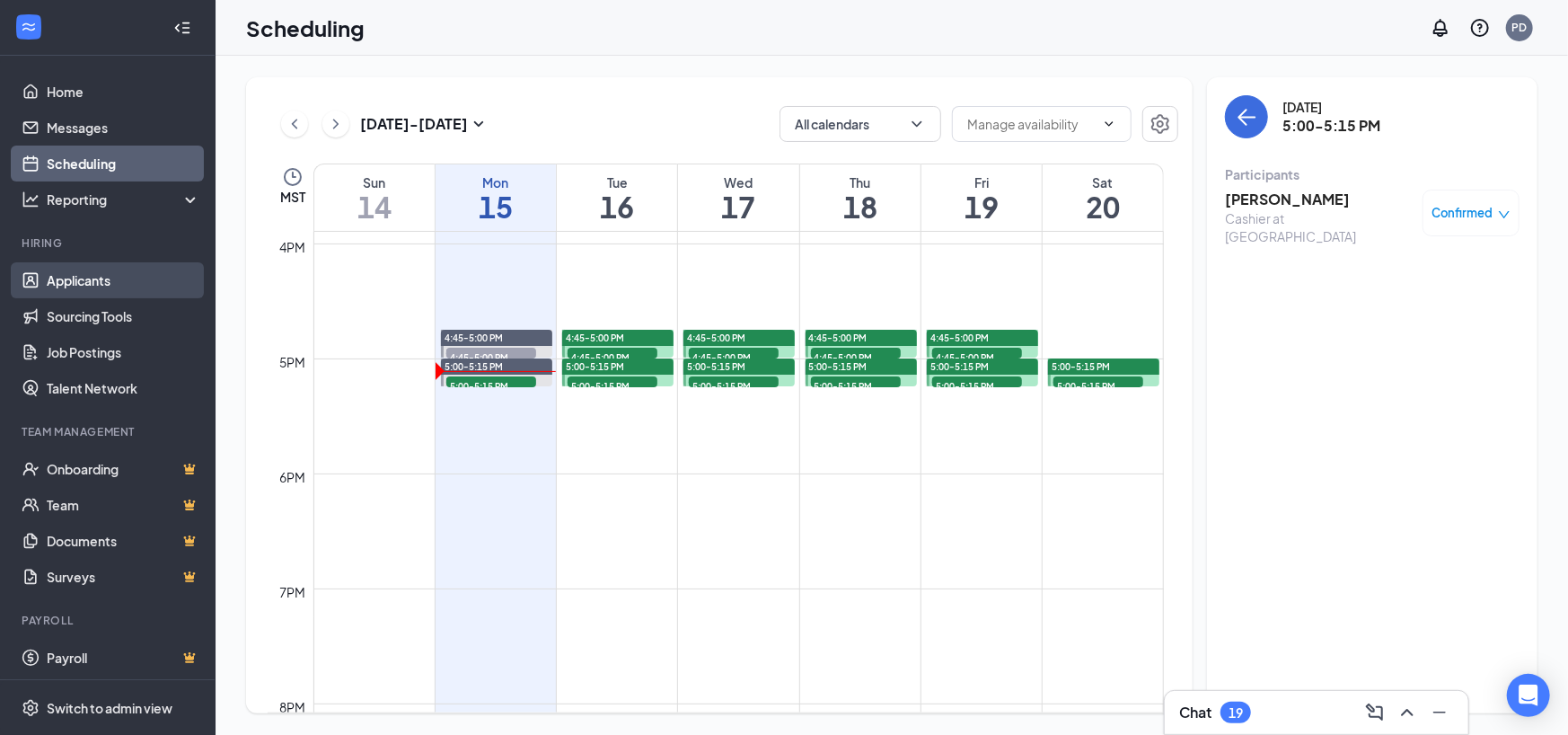
click at [53, 276] on link "Applicants" at bounding box center [123, 280] width 153 height 36
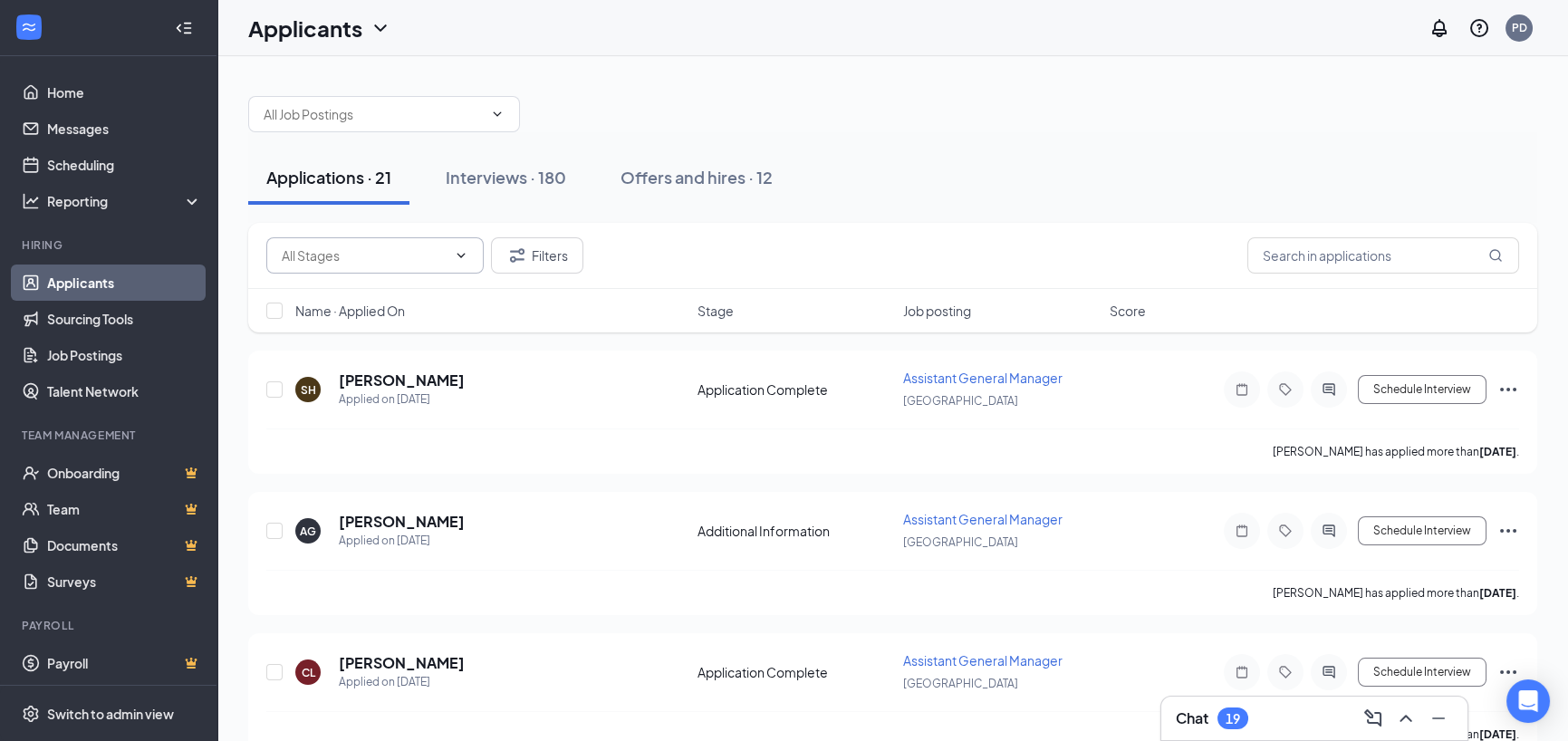
click at [352, 259] on input "text" at bounding box center [364, 255] width 165 height 20
click at [652, 235] on div "Additional Information (20) Application (11) Application Complete (40) Filters" at bounding box center [893, 256] width 1288 height 66
click at [519, 175] on div "Interviews · 180" at bounding box center [505, 177] width 120 height 22
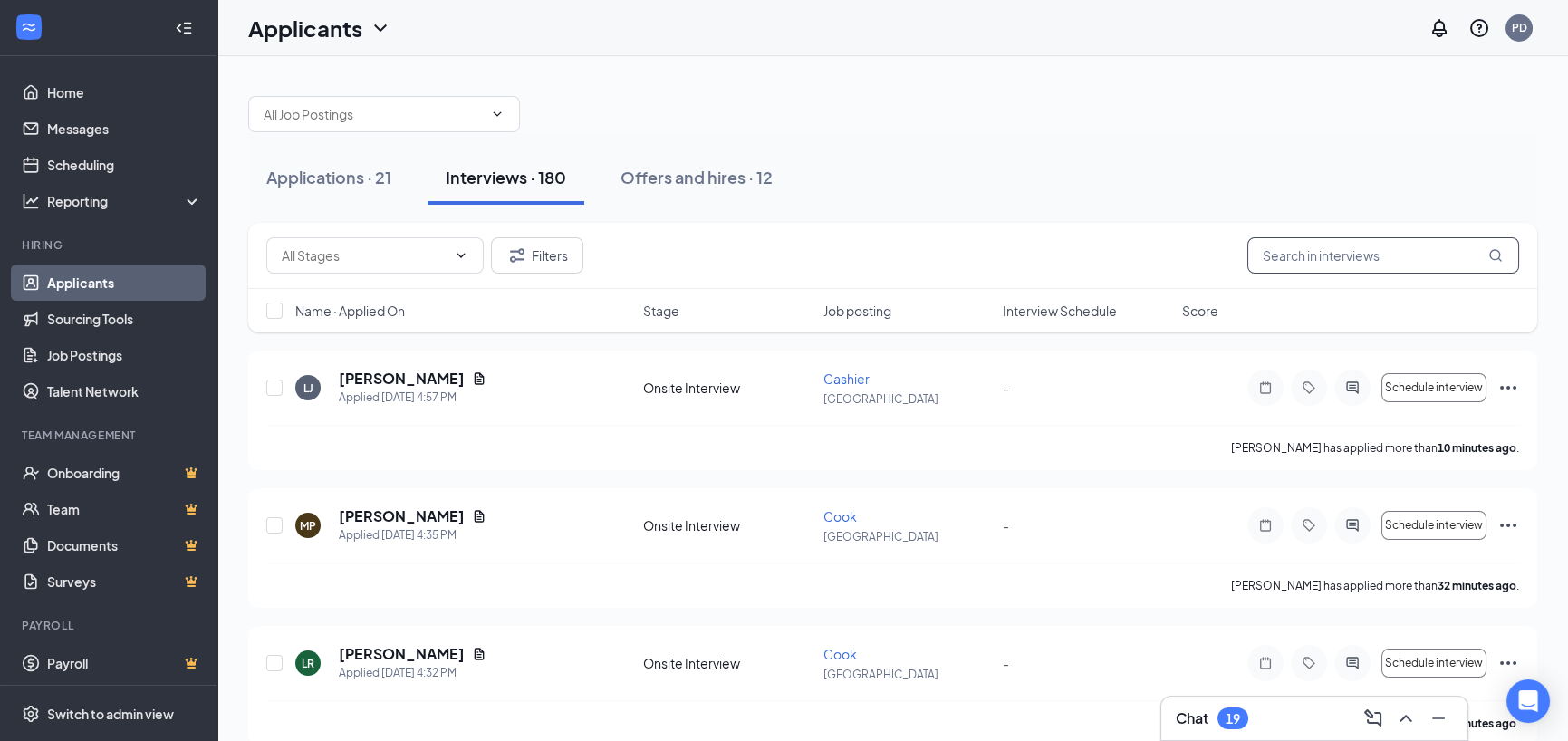
click at [1335, 258] on input "text" at bounding box center [1383, 255] width 272 height 36
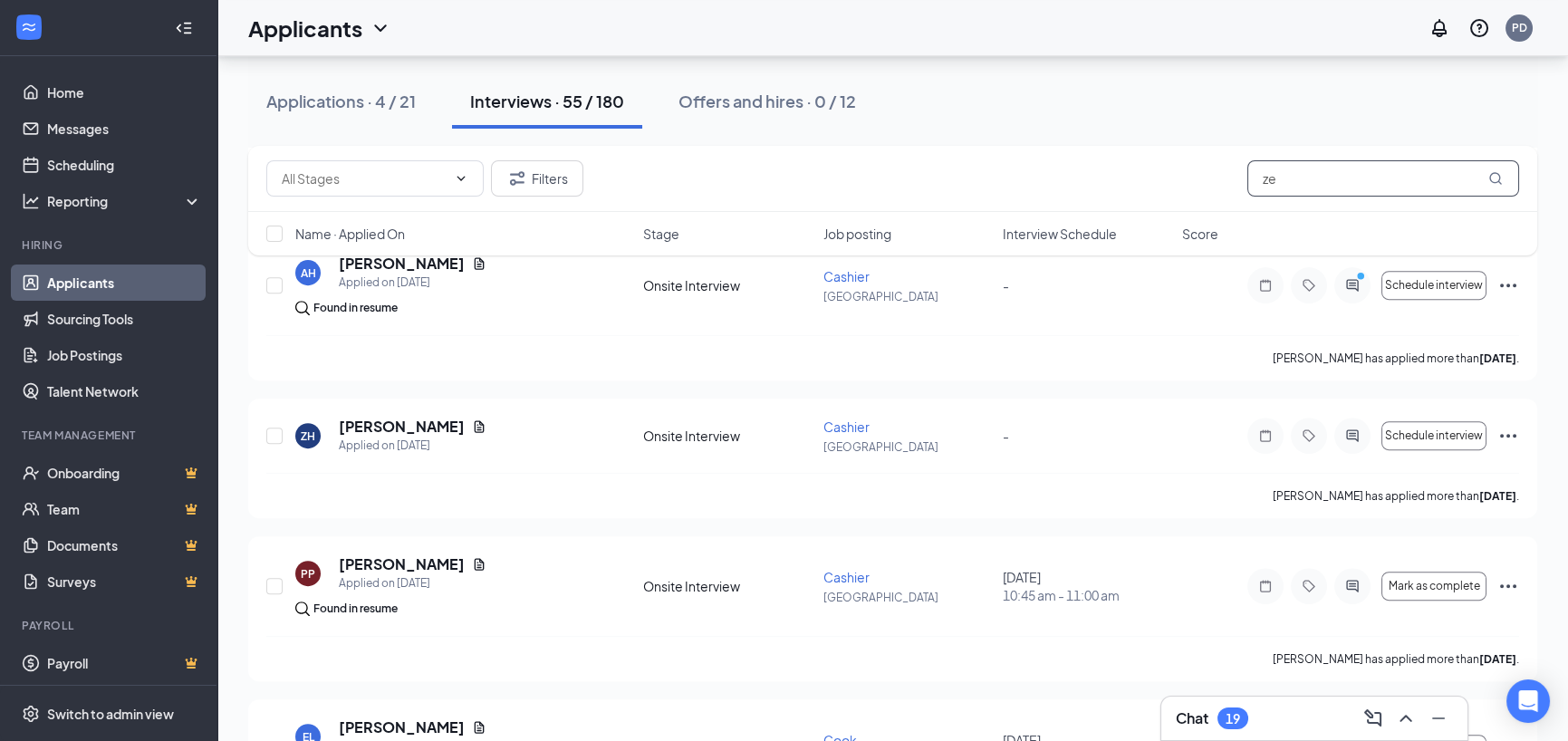
scroll to position [1902, 0]
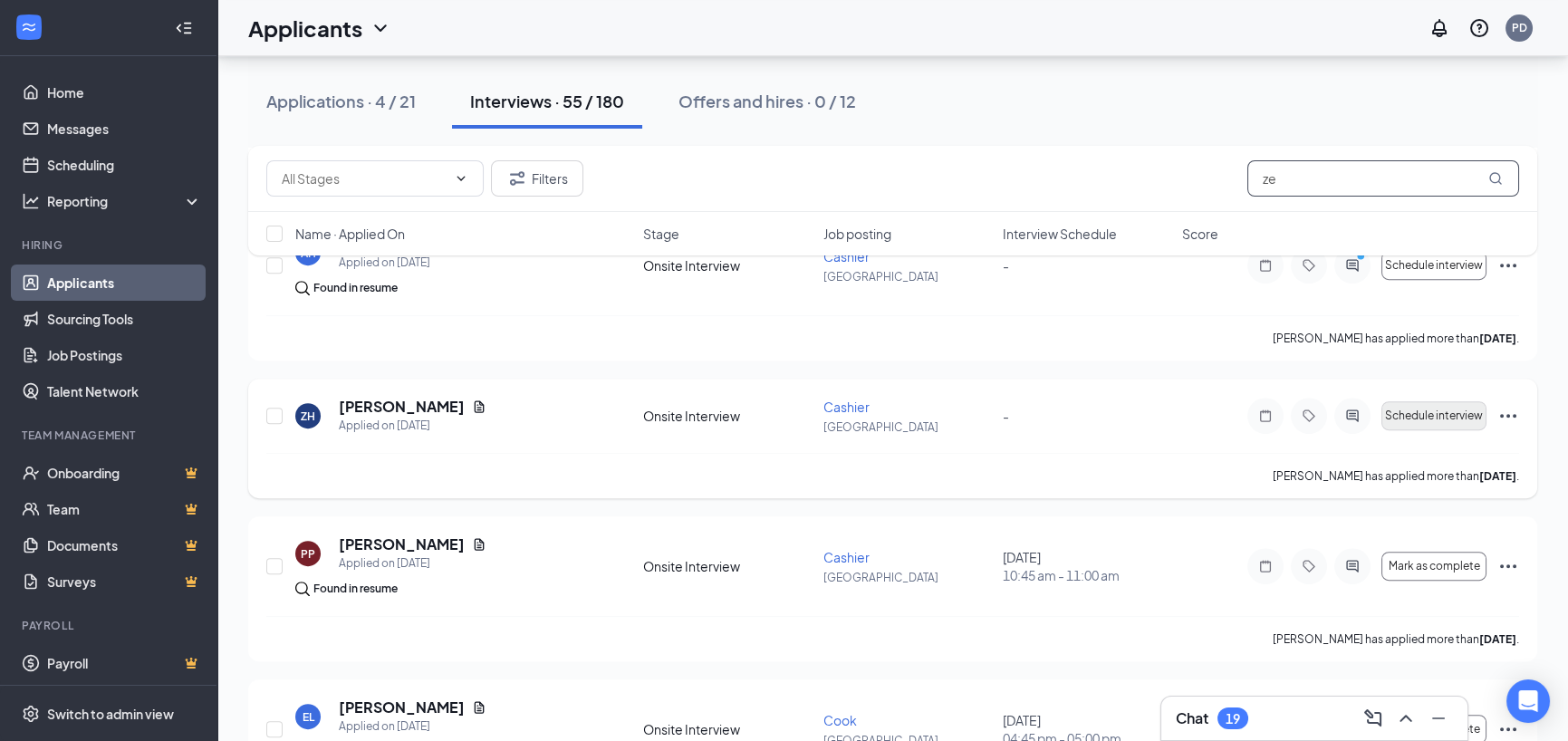
type input "ze"
click at [1449, 412] on span "Schedule interview" at bounding box center [1434, 415] width 98 height 13
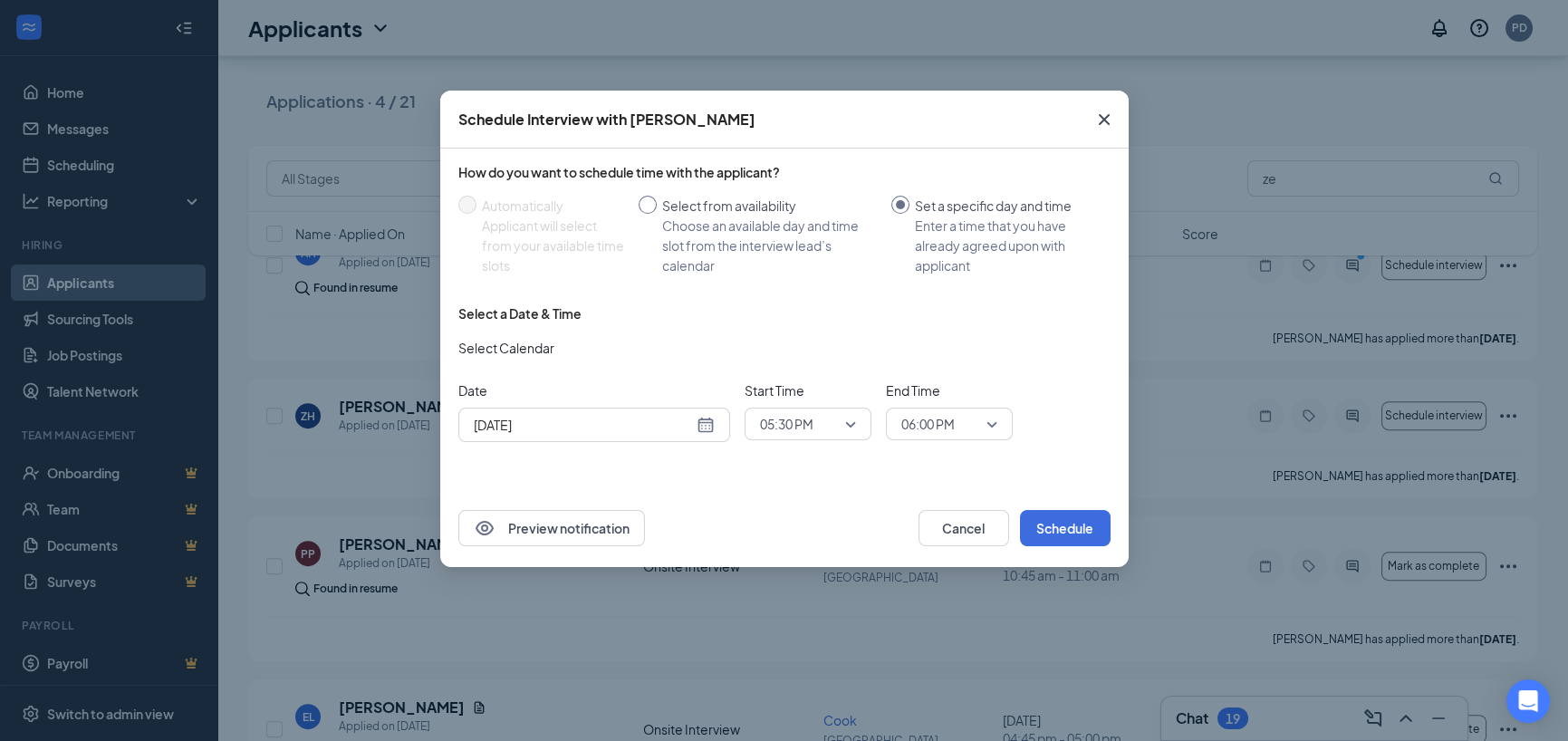
click at [646, 207] on input "Select from availability Choose an available day and time slot from the intervi…" at bounding box center [647, 204] width 19 height 19
radio input "true"
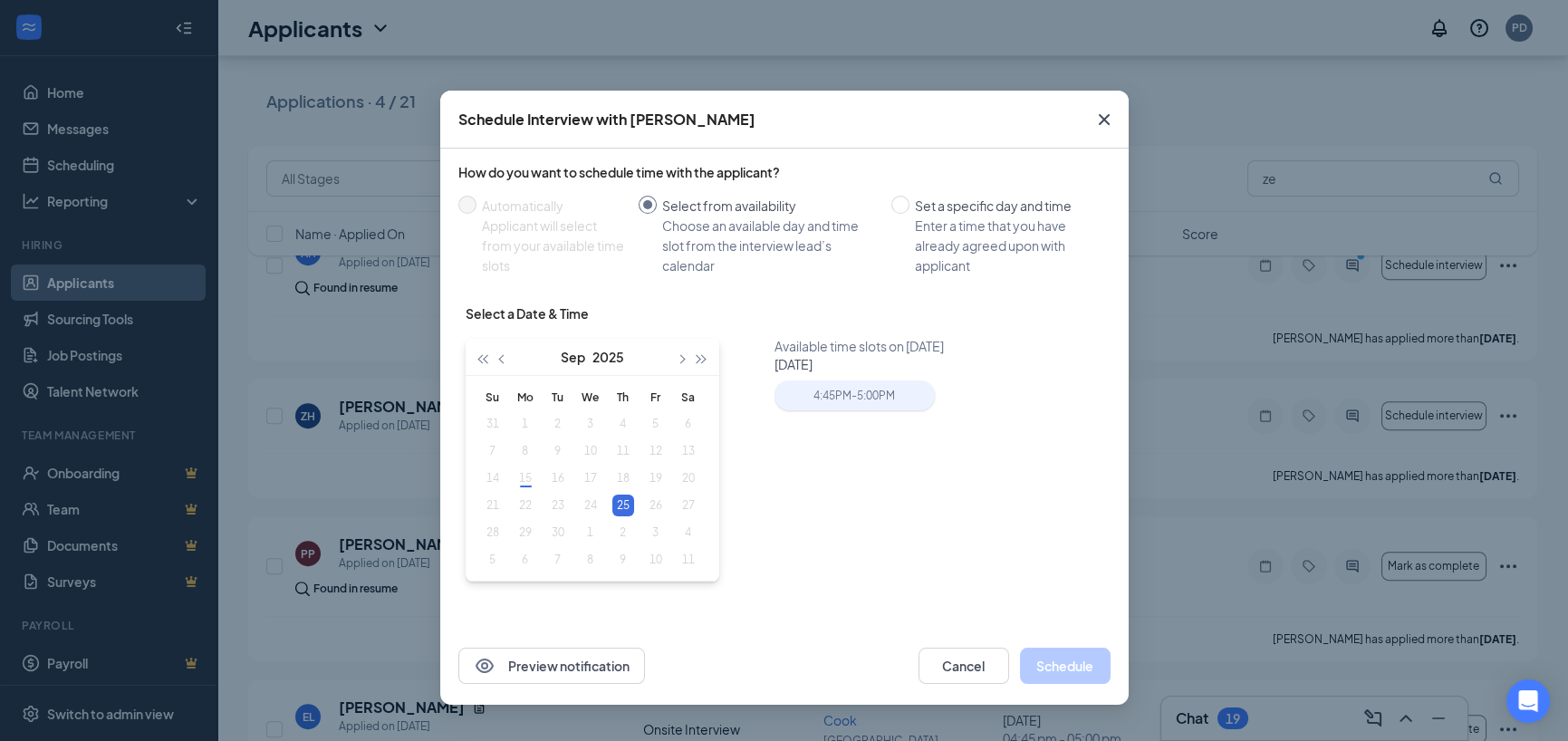
click at [877, 395] on div "4:45PM - 5:00PM" at bounding box center [854, 395] width 160 height 30
click at [868, 378] on div "Available time slots on [DATE] [DATE] 4:45PM - 5:00PM" at bounding box center [945, 473] width 343 height 272
click at [865, 400] on div "4:45PM - 5:00PM" at bounding box center [854, 395] width 160 height 30
click at [814, 402] on div "4:45PM - 5:00PM" at bounding box center [854, 395] width 160 height 30
click at [782, 454] on div "Available time slots on [DATE] [DATE] 4:45PM - 5:00PM" at bounding box center [945, 473] width 343 height 272
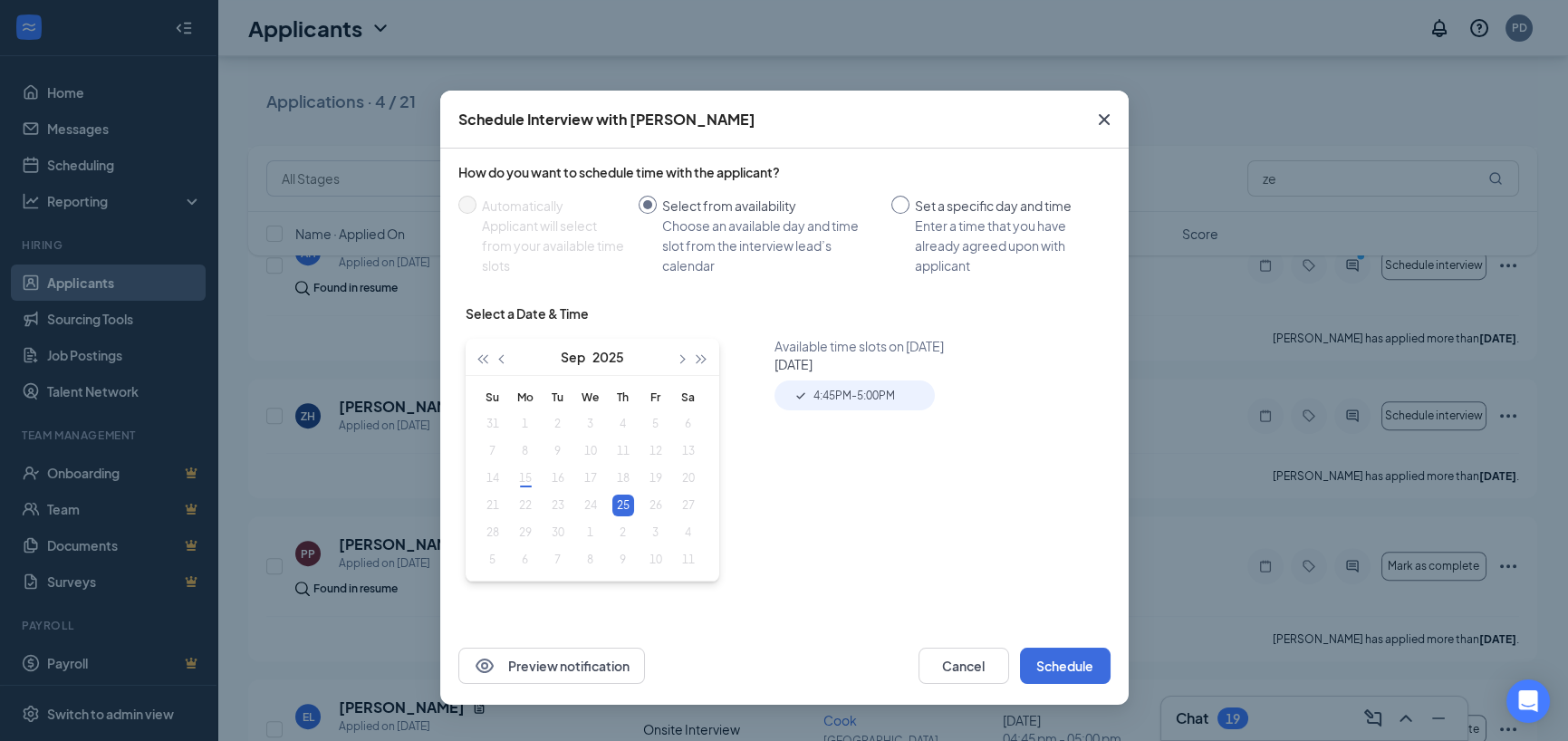
click at [899, 205] on input "Set a specific day and time Enter a time that you have already agreed upon with…" at bounding box center [900, 204] width 19 height 19
radio input "true"
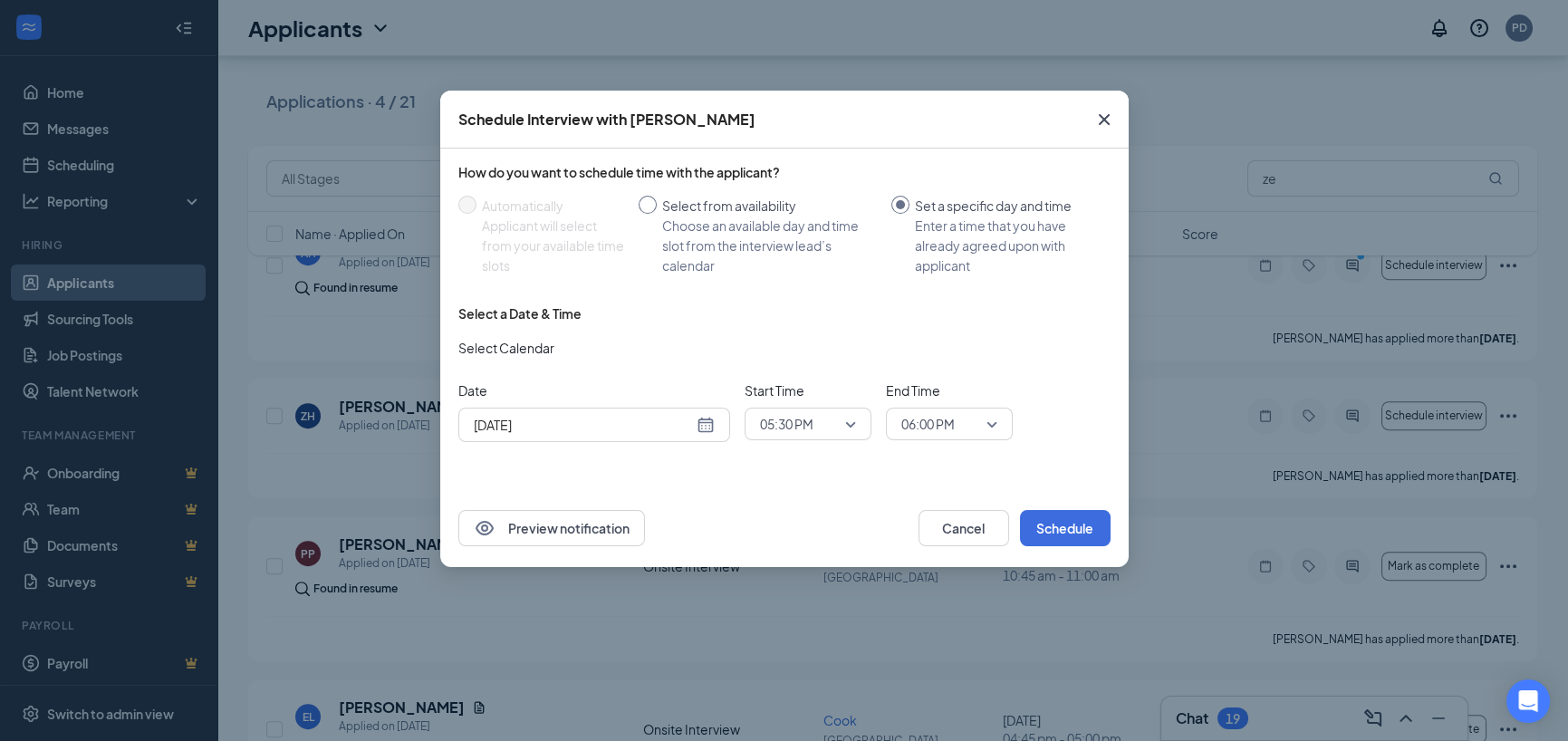
click at [658, 211] on span "Select from availability Choose an available day and time slot from the intervi…" at bounding box center [770, 236] width 228 height 80
click at [657, 211] on input "Select from availability Choose an available day and time slot from the intervi…" at bounding box center [647, 204] width 19 height 19
radio input "true"
radio input "false"
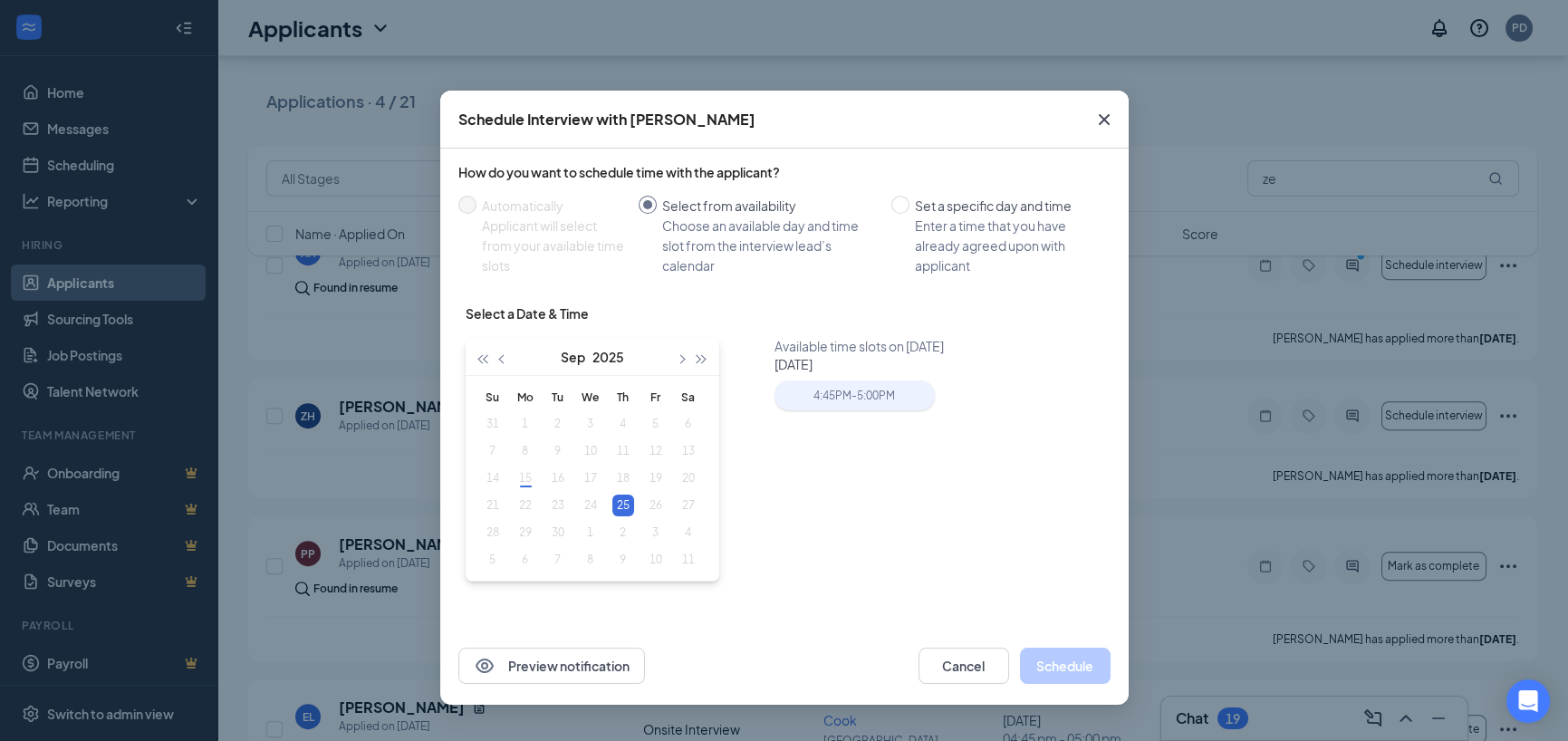
click at [831, 387] on div "4:45PM - 5:00PM" at bounding box center [854, 395] width 160 height 30
click at [1063, 656] on button "Schedule" at bounding box center [1065, 665] width 91 height 36
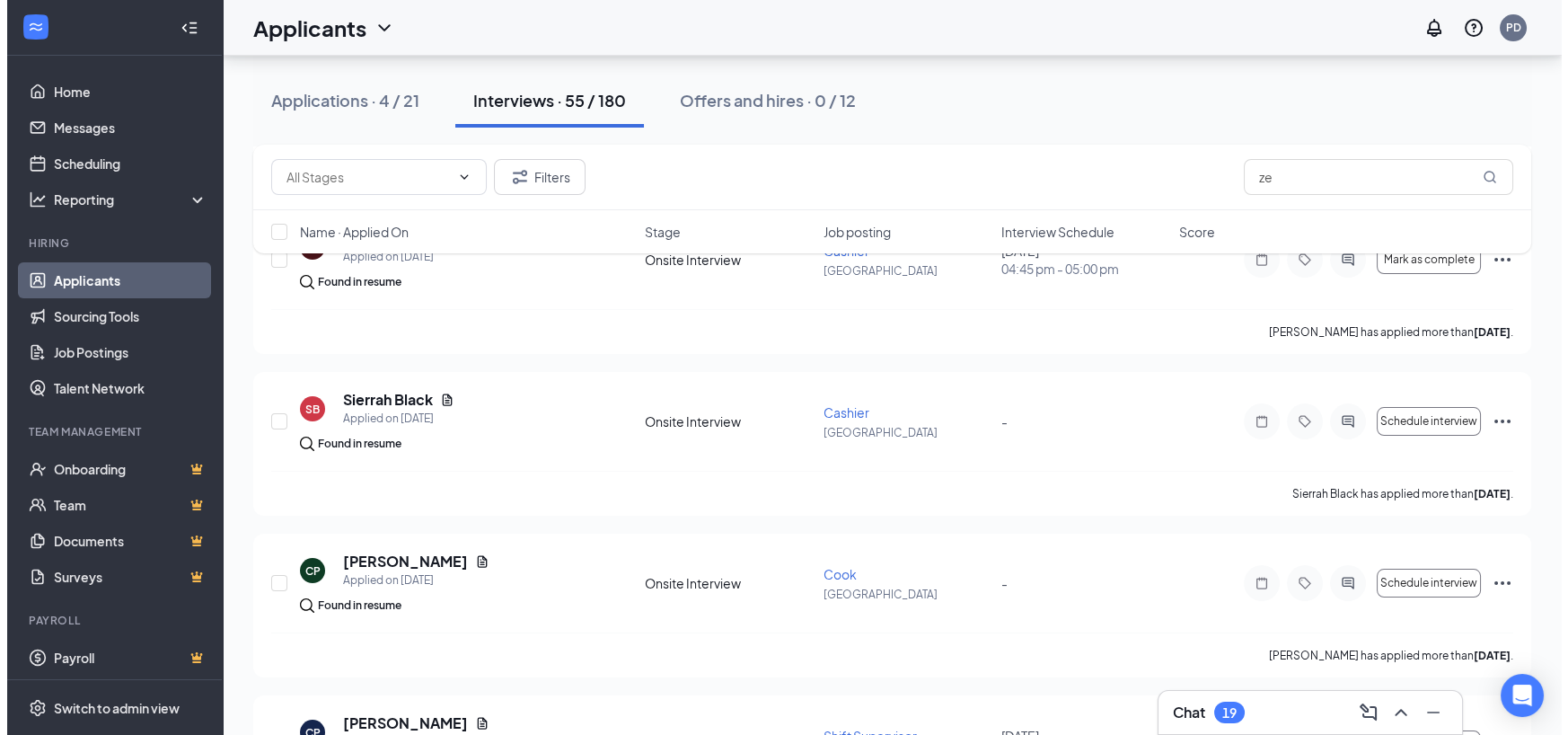
scroll to position [0, 0]
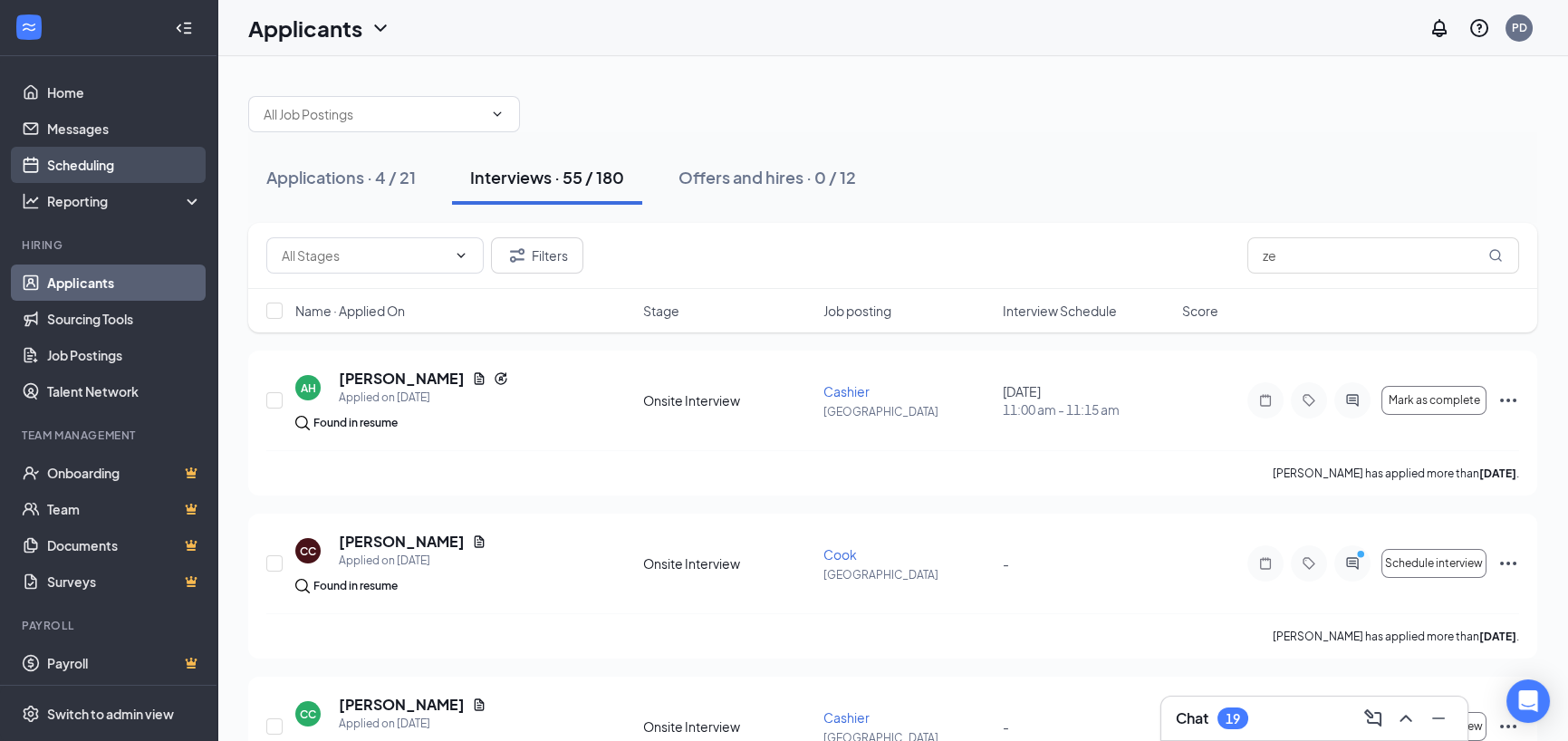
click at [47, 166] on link "Scheduling" at bounding box center [124, 164] width 154 height 36
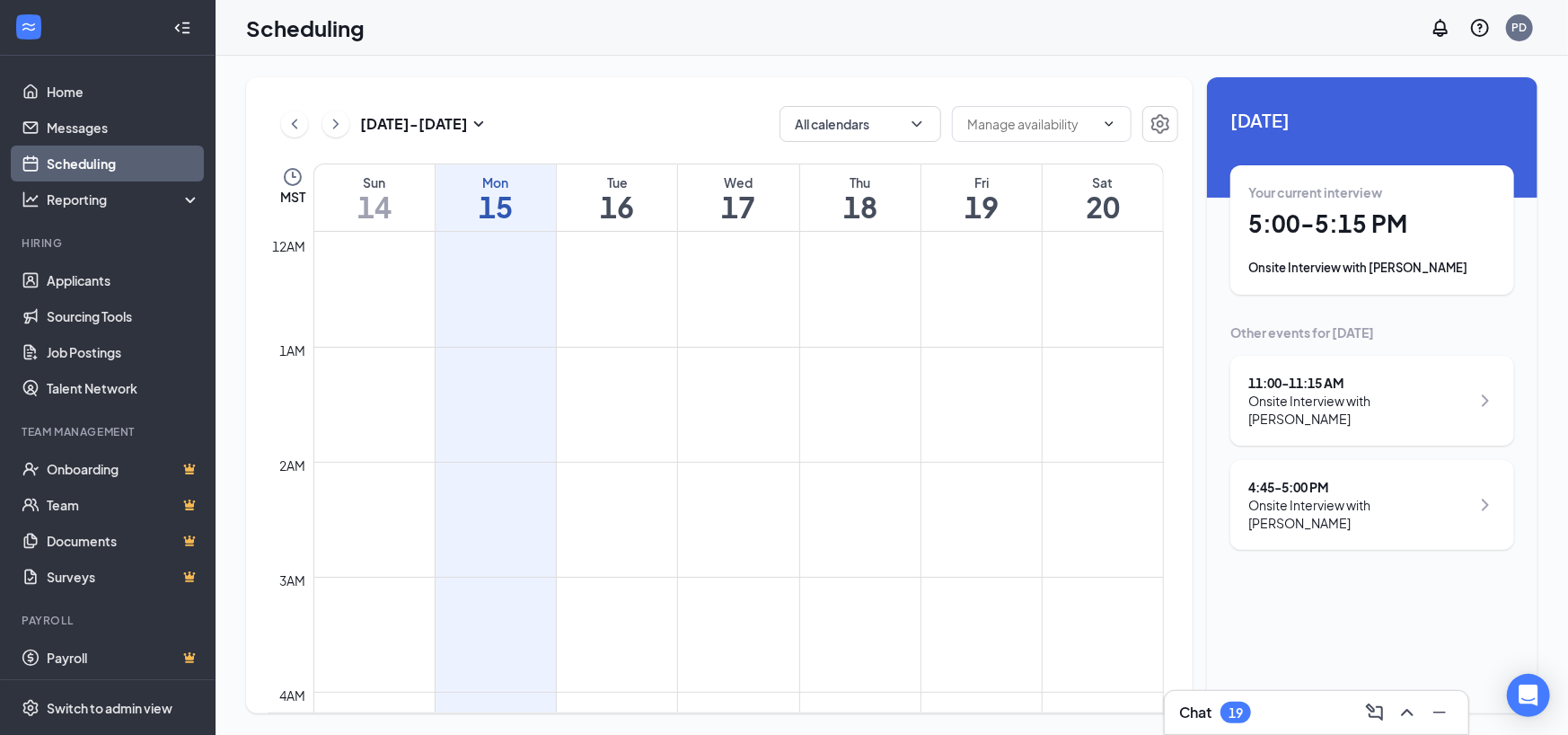
scroll to position [881, 0]
